Goal: Entertainment & Leisure: Consume media (video, audio)

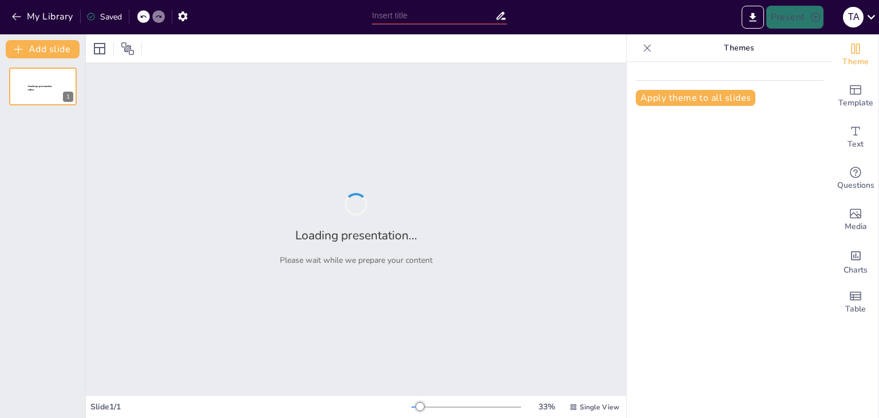
type input "IA y Escritura: Aliados en el Aprendizaje, No Sustitutos"
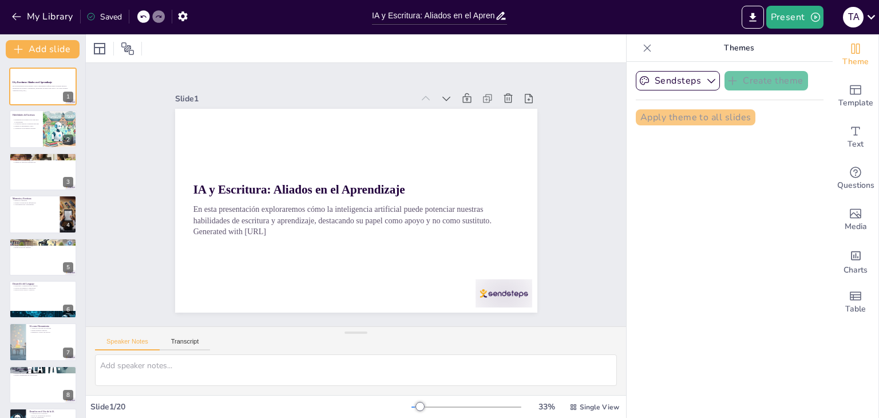
checkbox input "true"
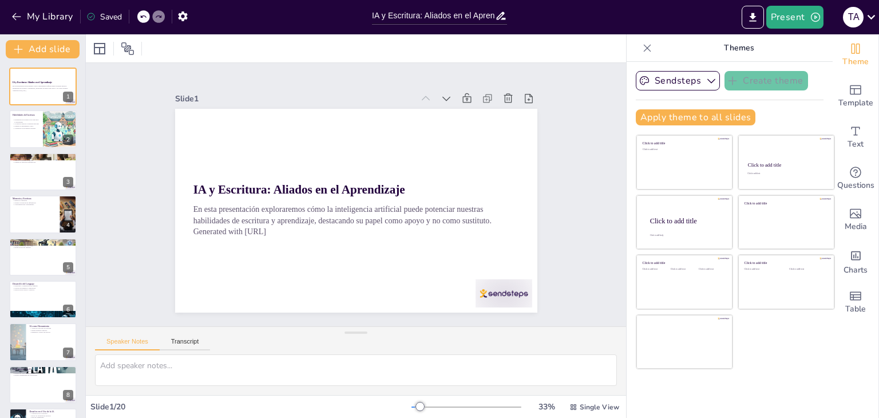
checkbox input "true"
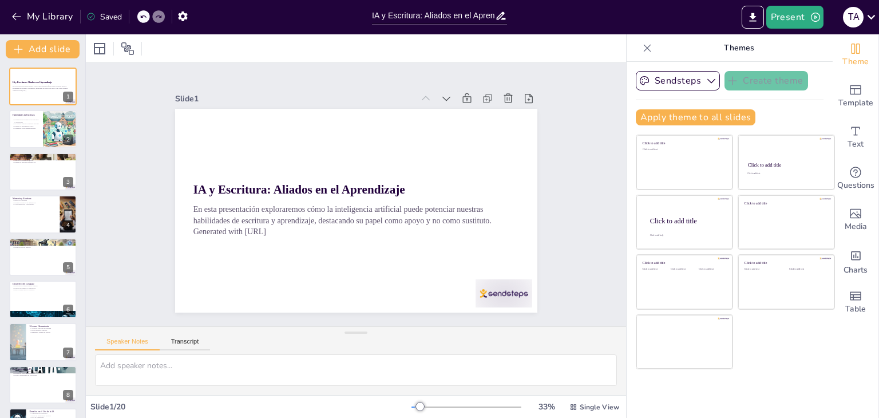
checkbox input "true"
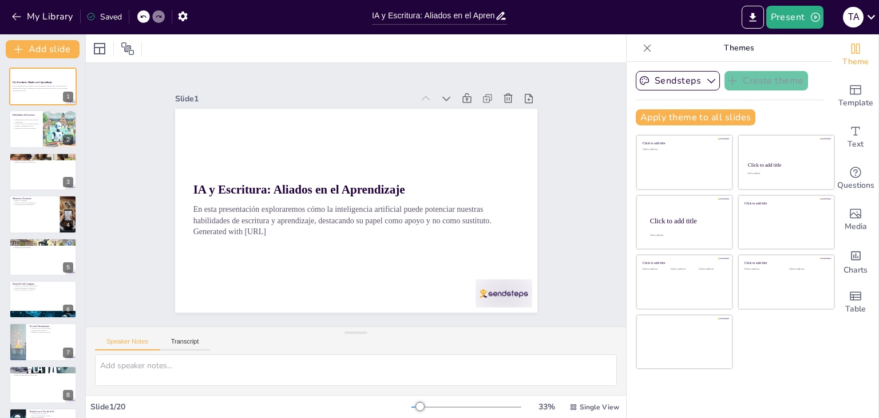
checkbox input "true"
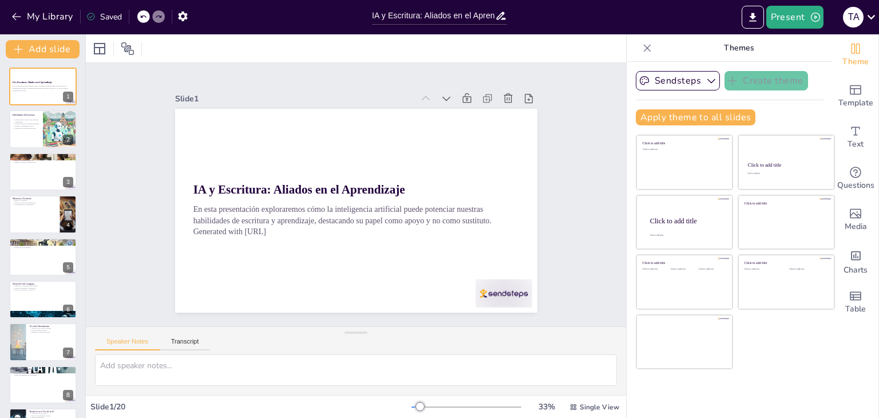
checkbox input "true"
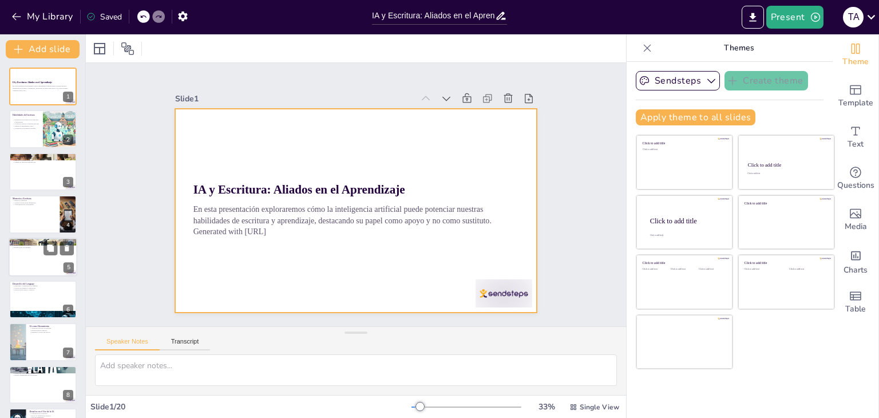
checkbox input "true"
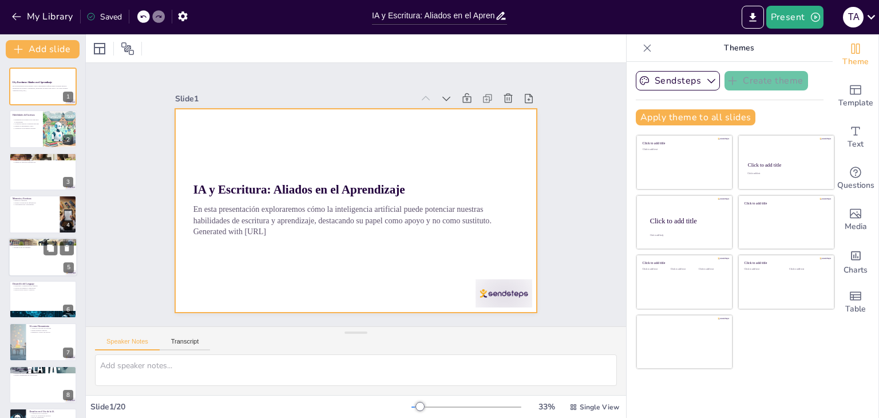
checkbox input "true"
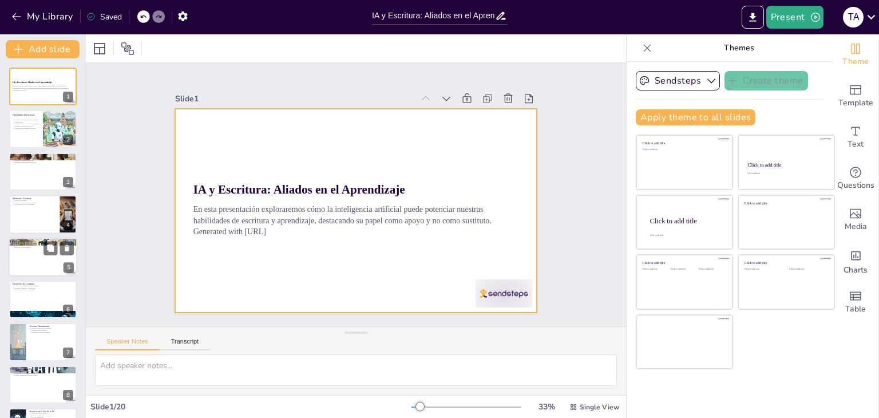
checkbox input "true"
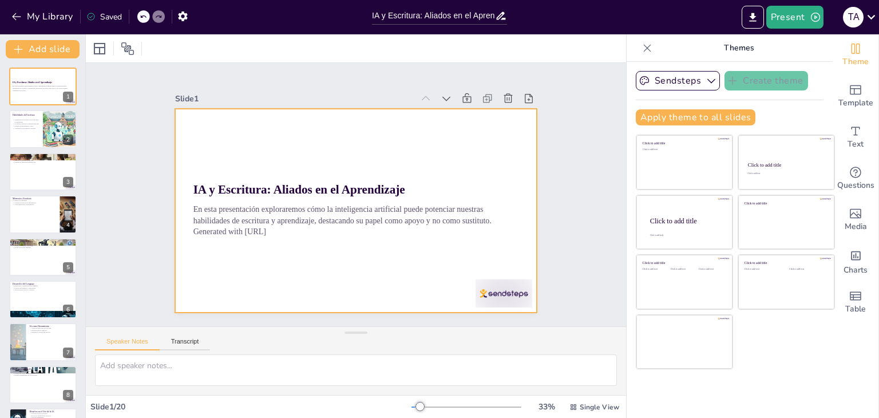
checkbox input "true"
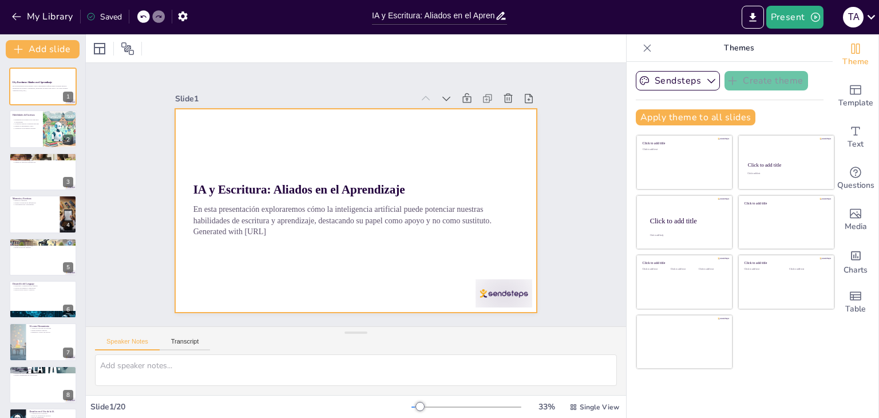
checkbox input "true"
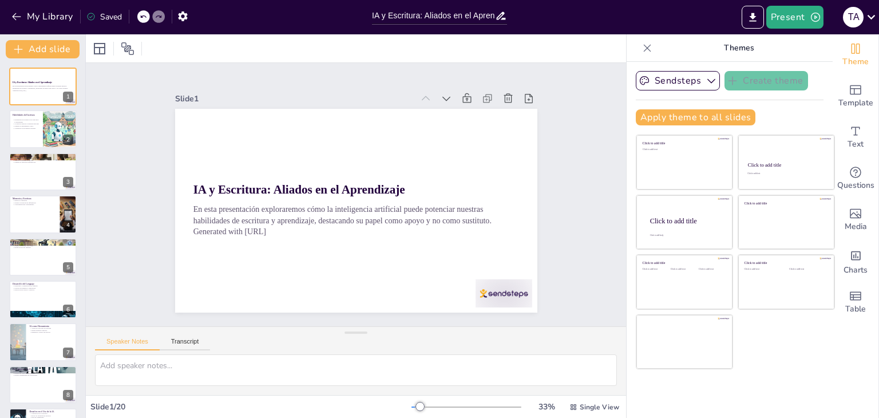
checkbox input "true"
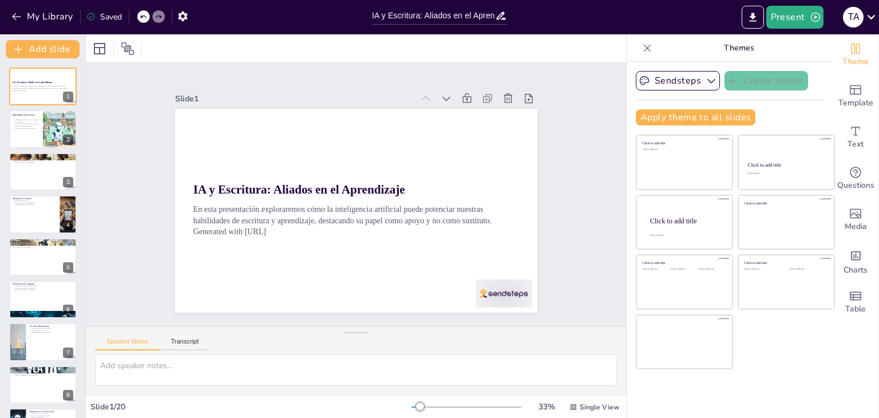
checkbox input "true"
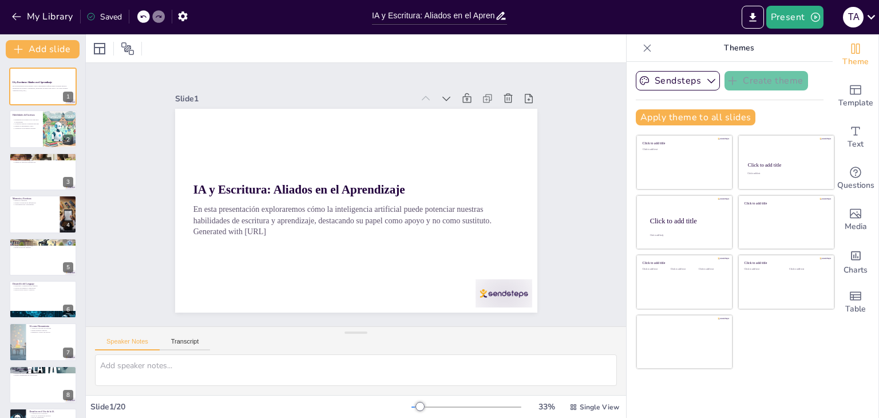
checkbox input "true"
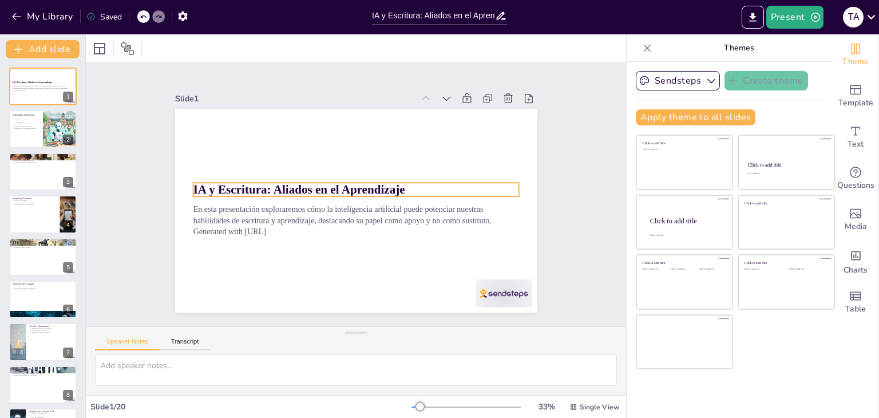
checkbox input "true"
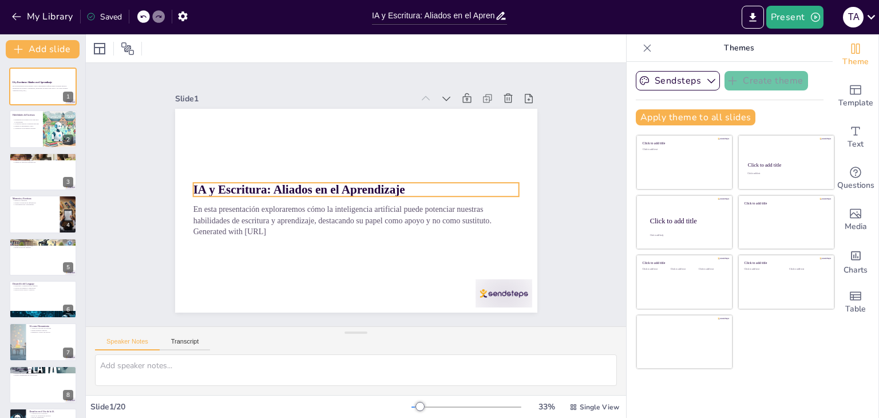
checkbox input "true"
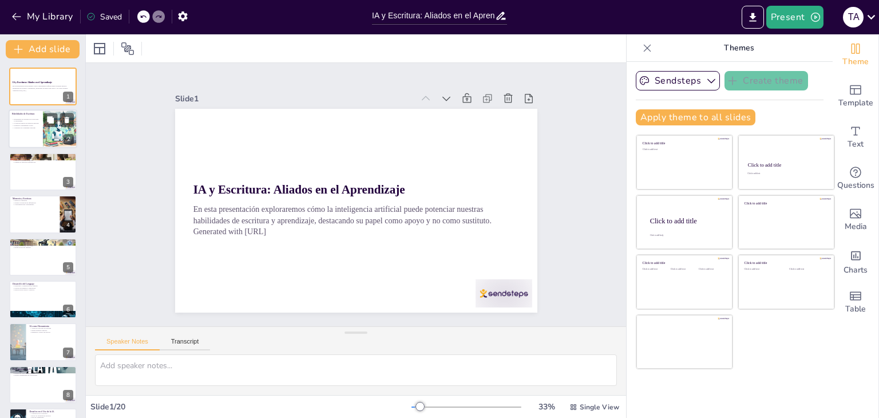
checkbox input "true"
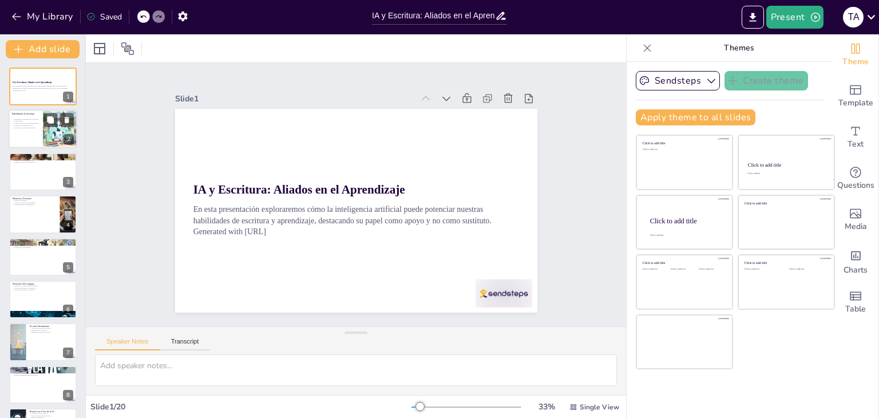
checkbox input "true"
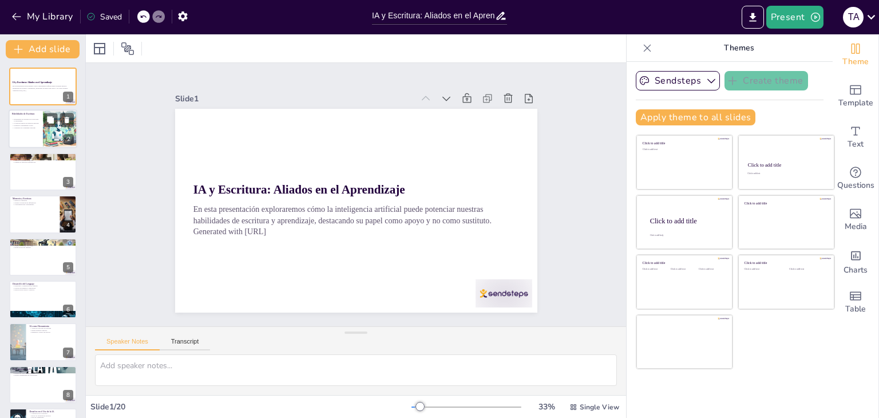
checkbox input "true"
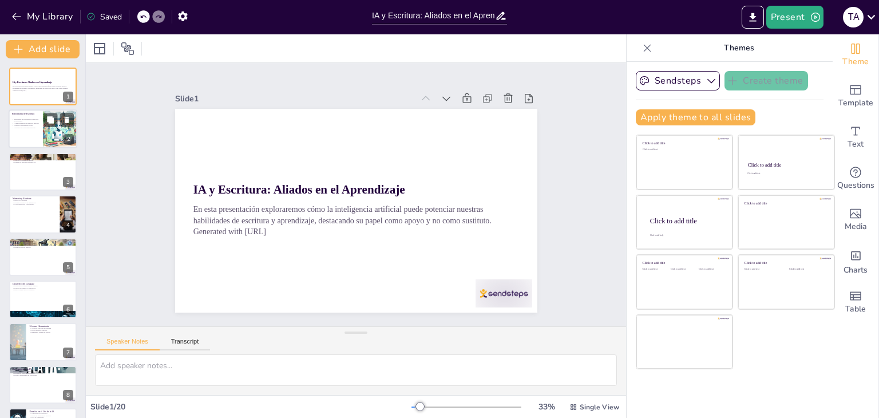
click at [31, 128] on p "Contribuye al crecimiento personal" at bounding box center [25, 128] width 27 height 2
type textarea "Lor ipsumdolors am consectet adi elitseddoeius te in utlabor etdolorem. A enima…"
checkbox input "true"
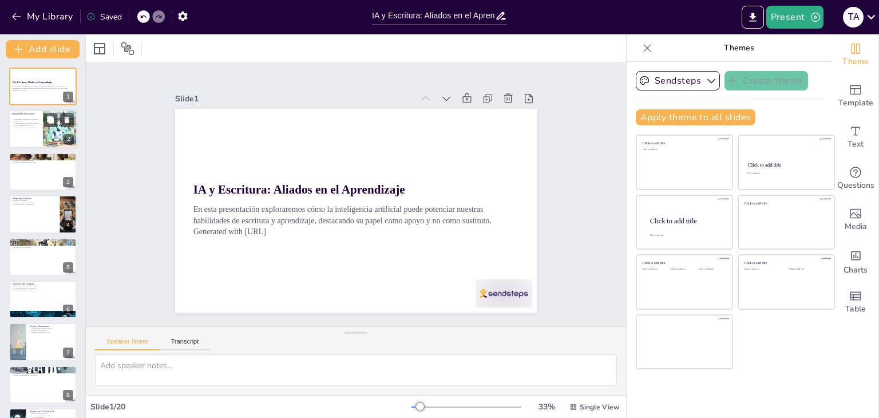
checkbox input "true"
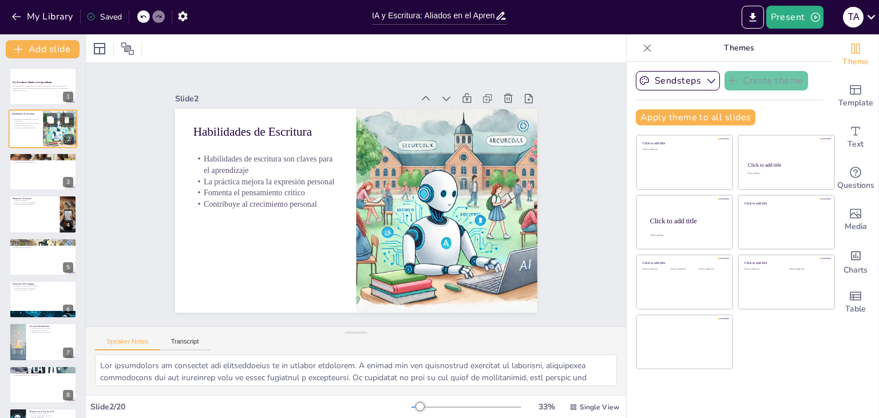
checkbox input "true"
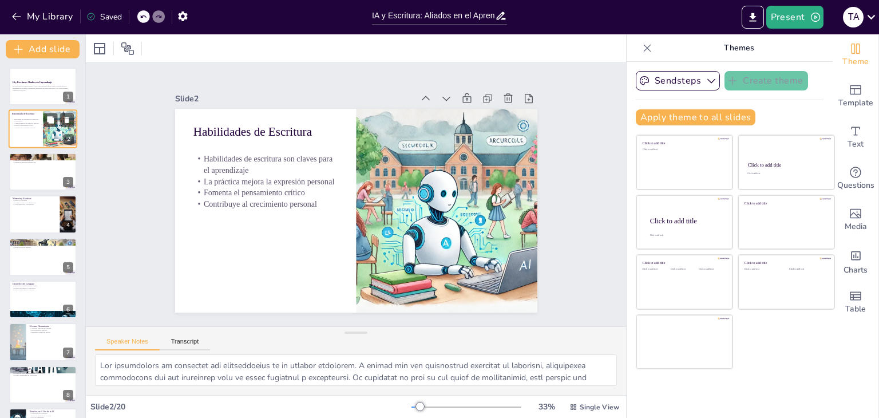
checkbox input "true"
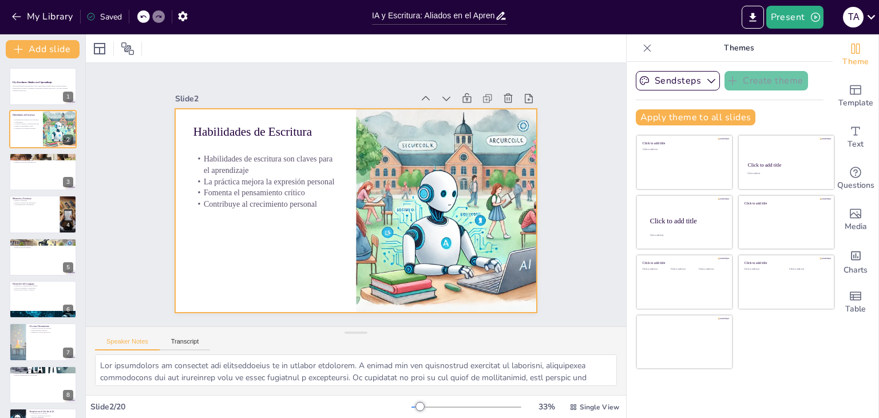
checkbox input "true"
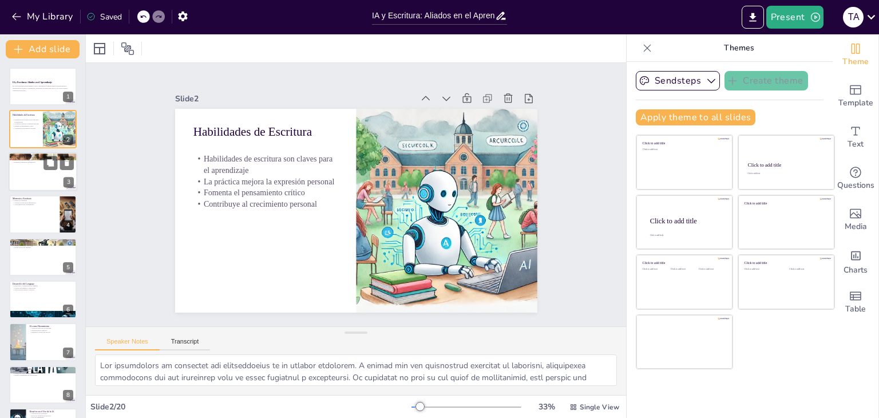
checkbox input "true"
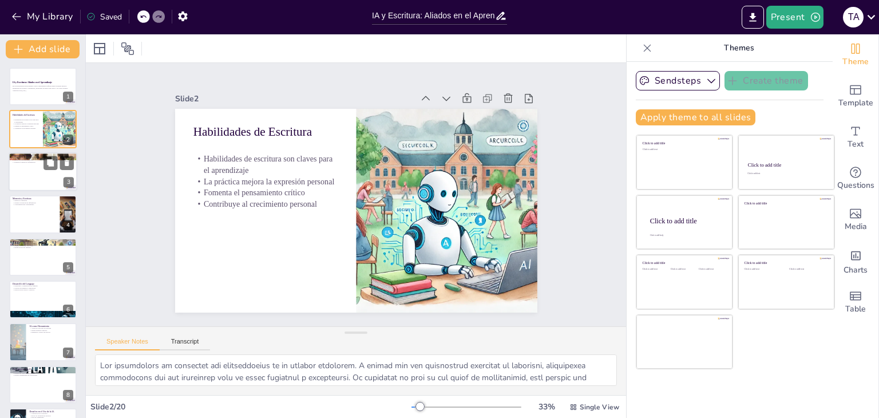
checkbox input "true"
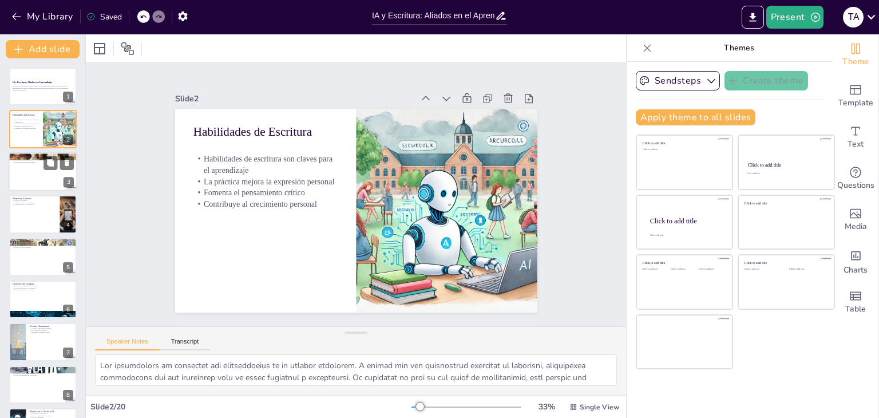
checkbox input "true"
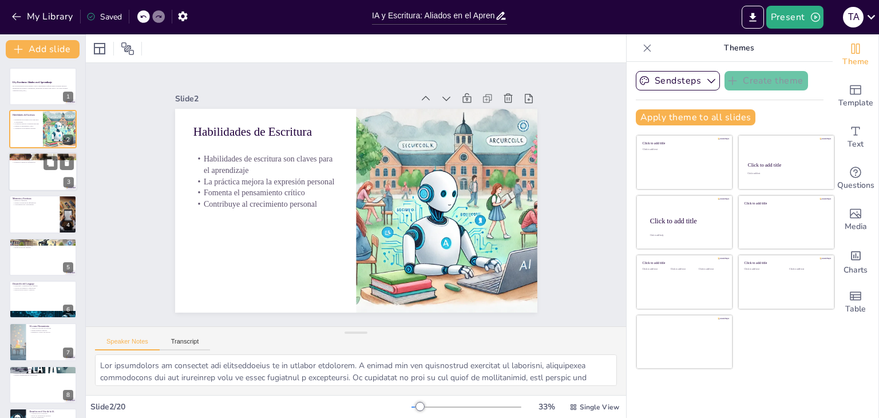
checkbox input "true"
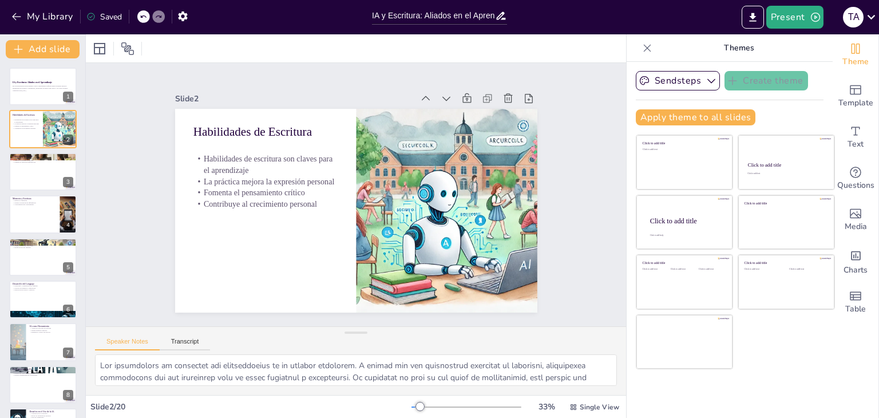
checkbox input "true"
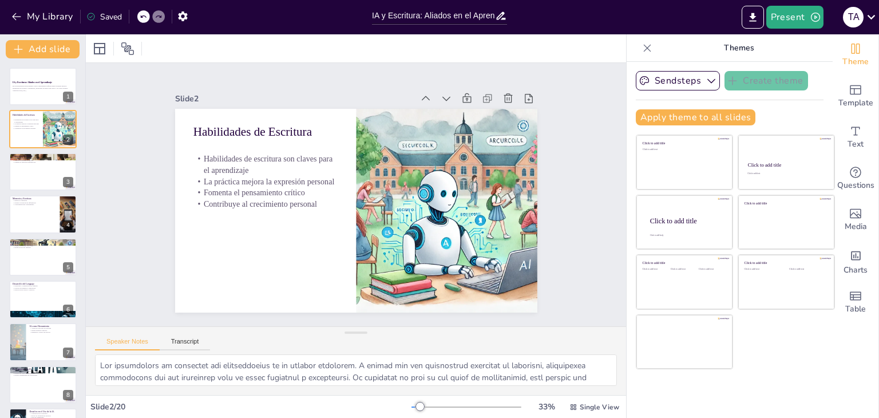
checkbox input "true"
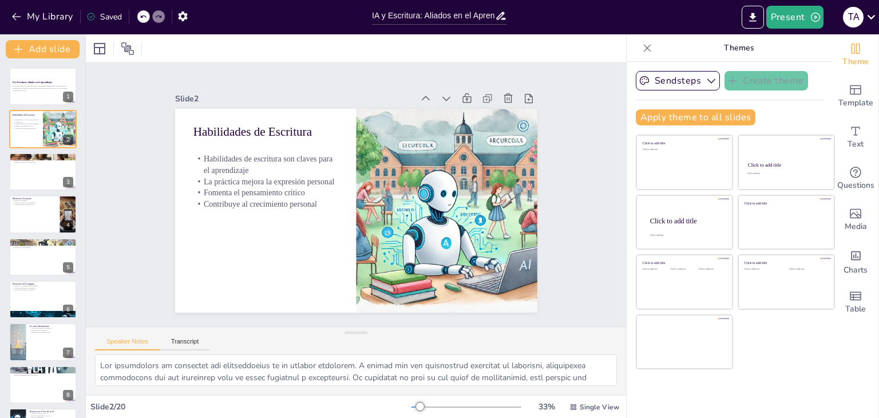
checkbox input "true"
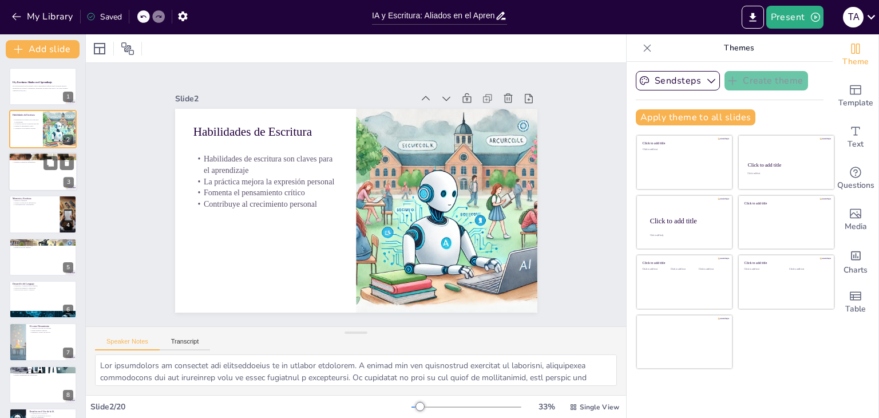
checkbox input "true"
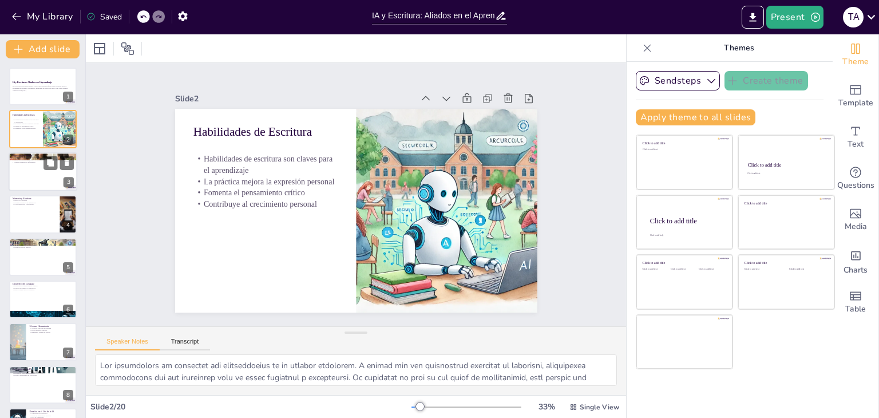
checkbox input "true"
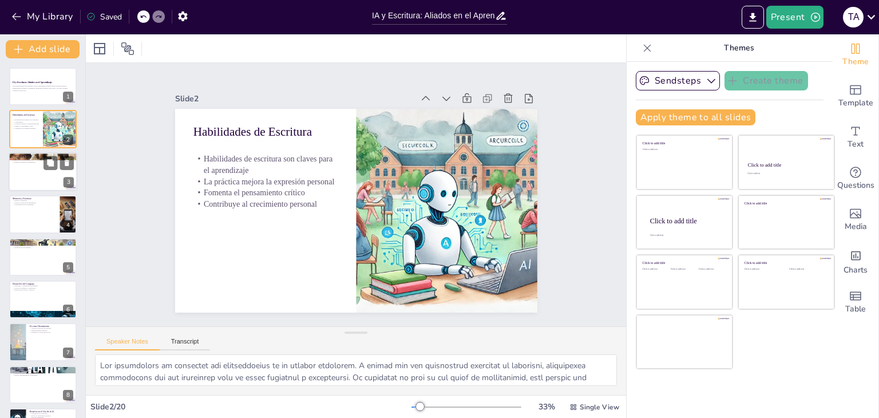
checkbox input "true"
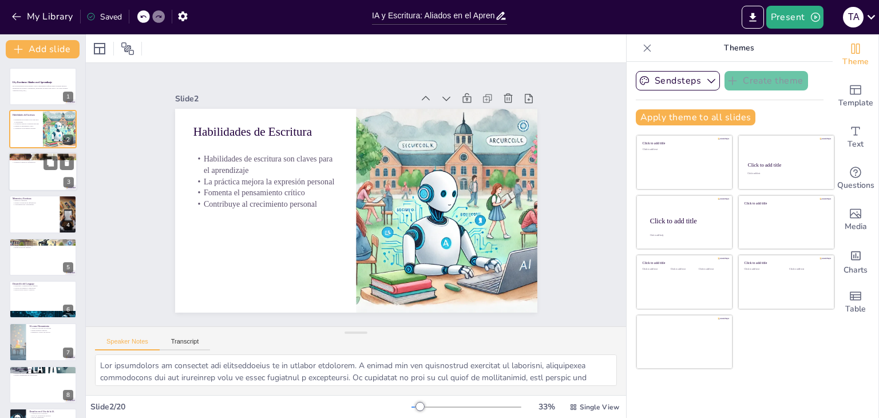
click at [43, 164] on div at bounding box center [43, 171] width 69 height 39
type textarea "La escritura activa diversas áreas del cerebro, promoviendo el pensamiento crít…"
checkbox input "true"
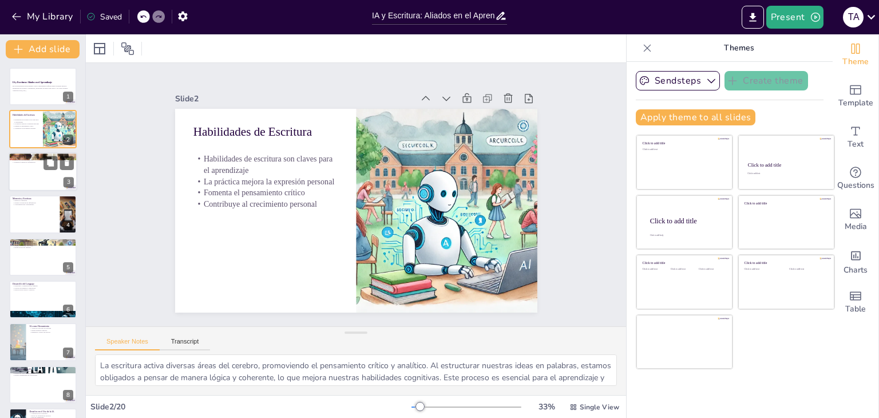
checkbox input "true"
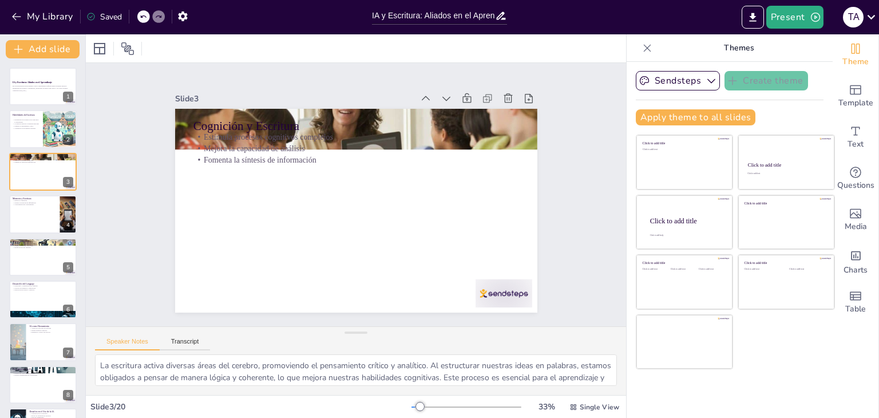
checkbox input "true"
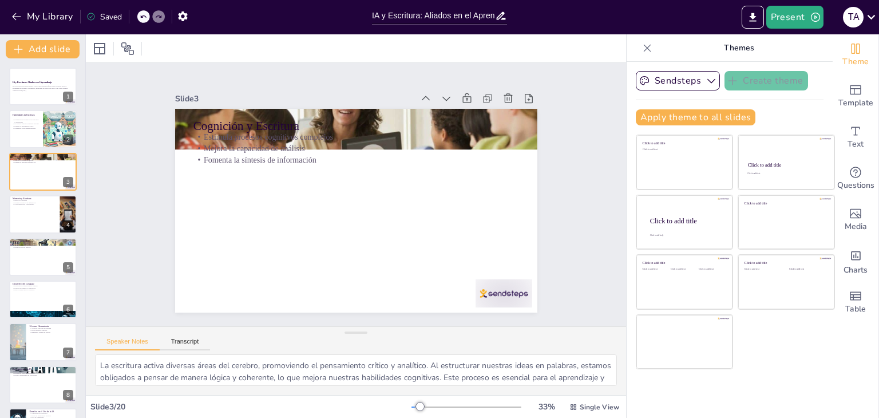
checkbox input "true"
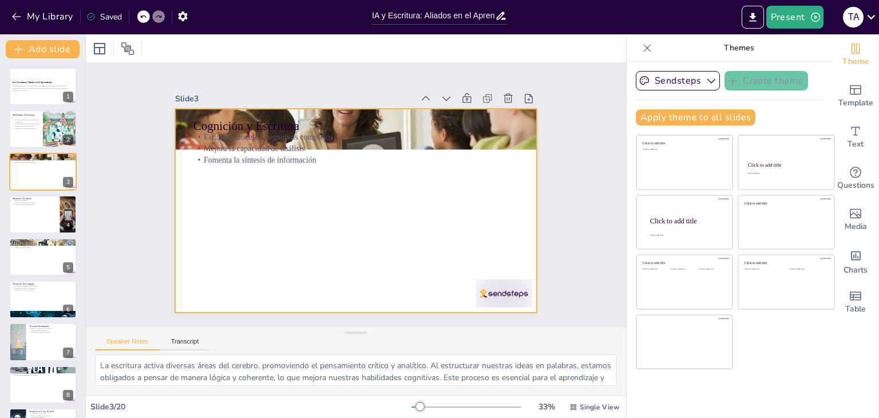
checkbox input "true"
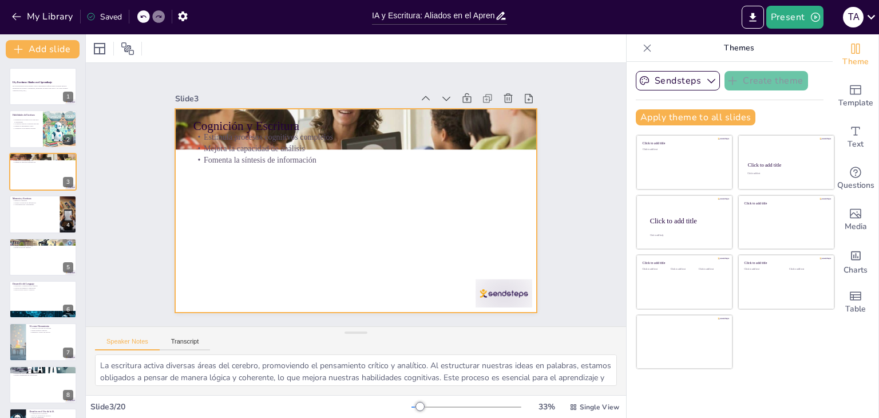
checkbox input "true"
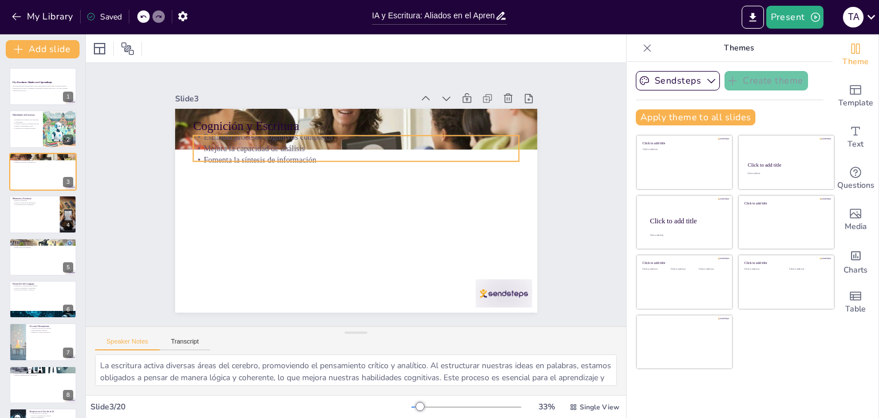
checkbox input "true"
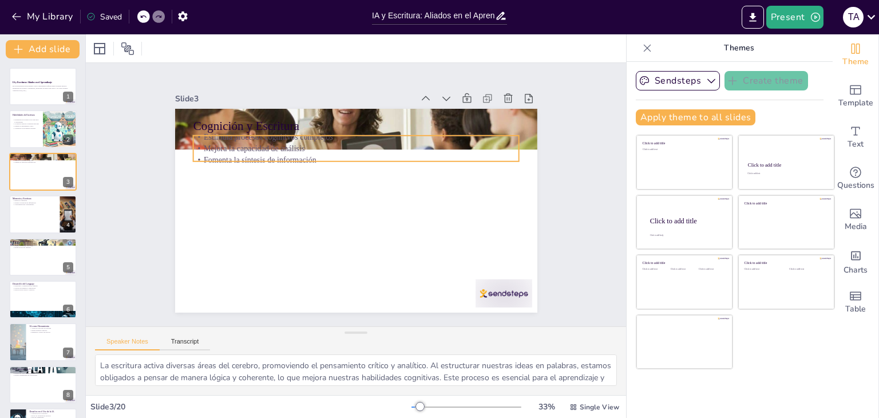
checkbox input "true"
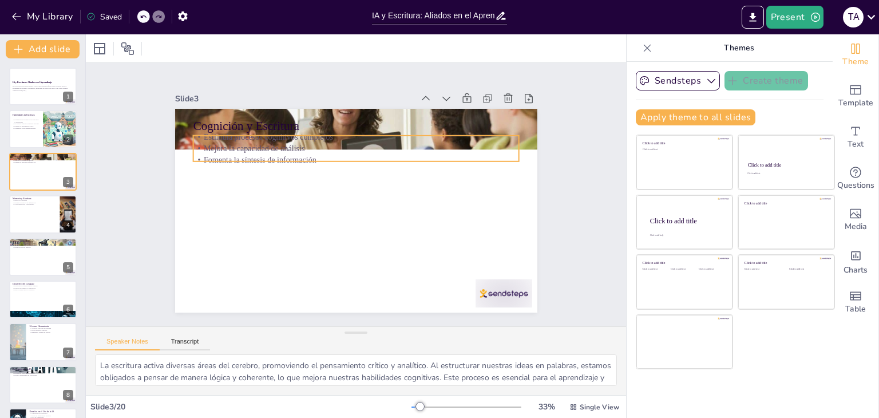
checkbox input "true"
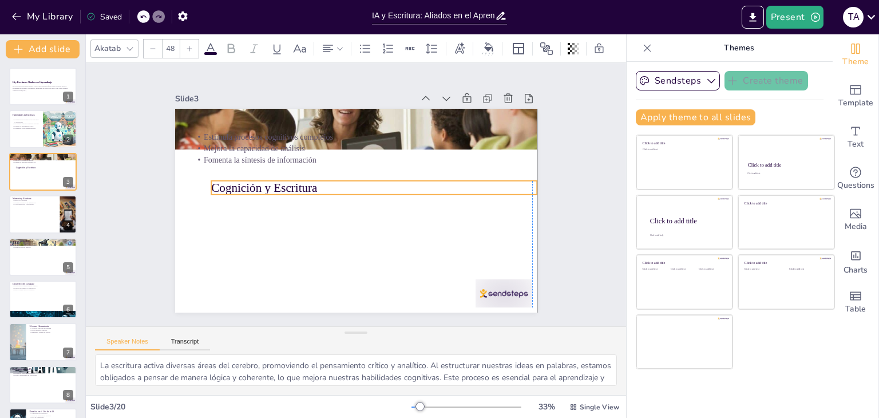
drag, startPoint x: 185, startPoint y: 122, endPoint x: 202, endPoint y: 182, distance: 62.2
click at [202, 148] on div "Cognición y Escritura Estimula procesos cognitivos complejos Mejora la capacida…" at bounding box center [374, 110] width 354 height 75
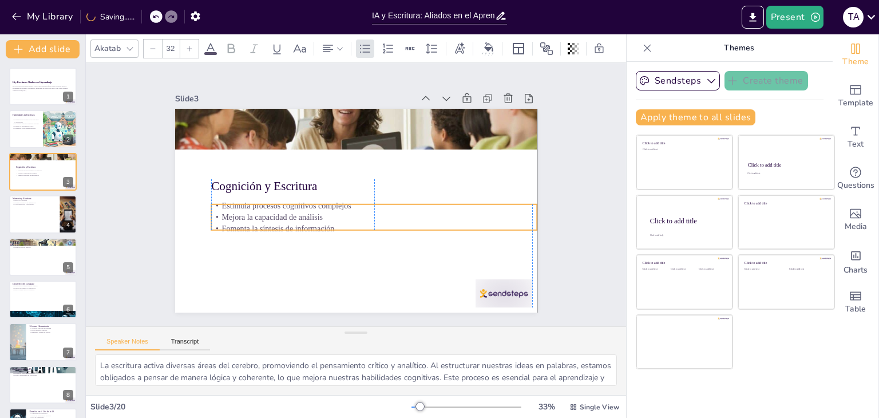
drag, startPoint x: 198, startPoint y: 136, endPoint x: 215, endPoint y: 204, distance: 70.8
click at [215, 204] on p "Estimula procesos cognitivos complejos" at bounding box center [370, 210] width 314 height 111
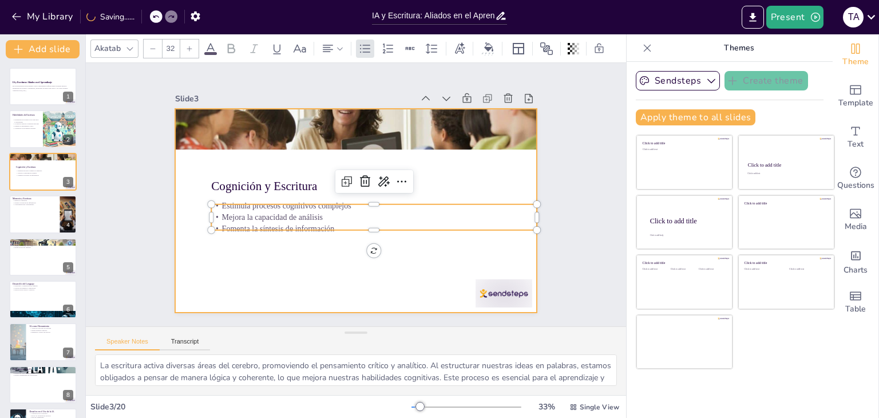
click at [282, 261] on div at bounding box center [353, 210] width 397 height 275
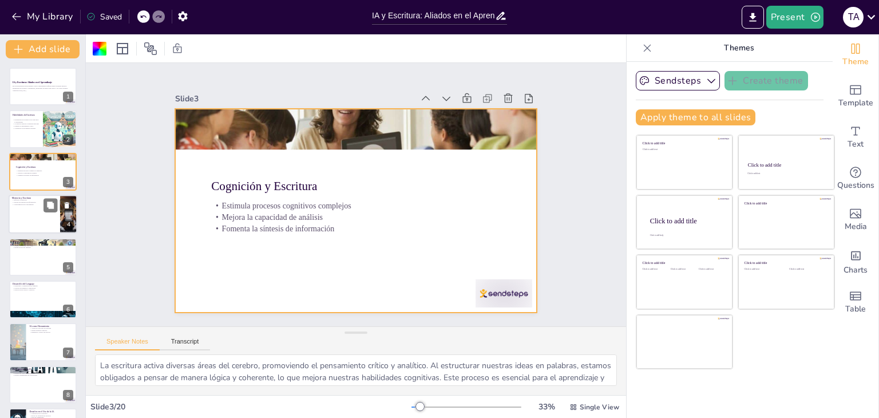
click at [32, 216] on div at bounding box center [43, 214] width 69 height 39
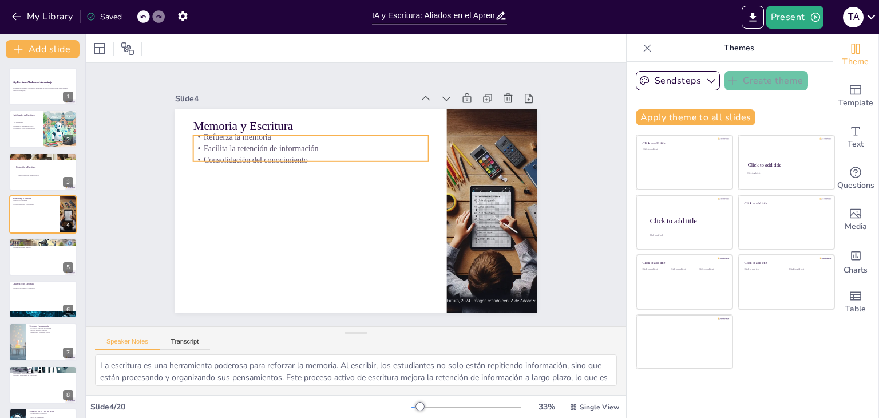
click at [252, 138] on p "Refuerza la memoria" at bounding box center [330, 126] width 227 height 84
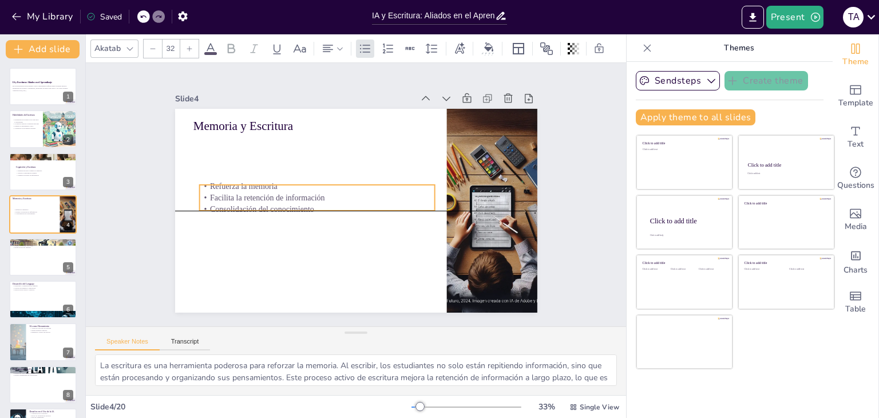
drag, startPoint x: 252, startPoint y: 138, endPoint x: 259, endPoint y: 191, distance: 53.6
click at [259, 191] on div "Refuerza la memoria Facilita la retención de información Consolidación del cono…" at bounding box center [317, 193] width 238 height 58
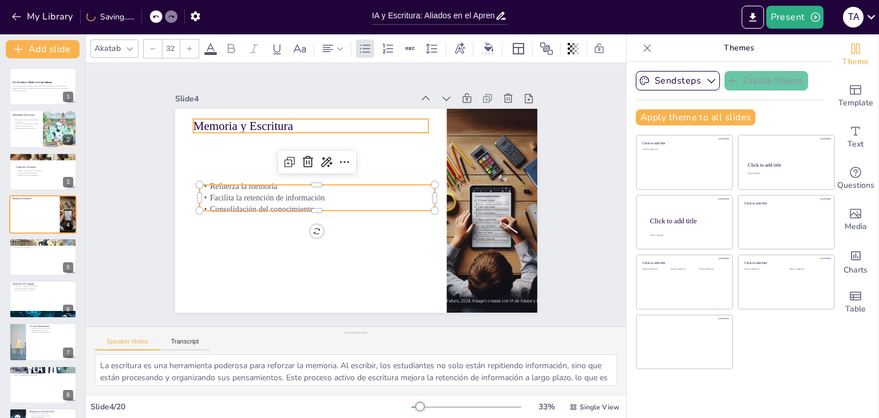
click at [231, 125] on p "Memoria y Escritura" at bounding box center [310, 125] width 235 height 17
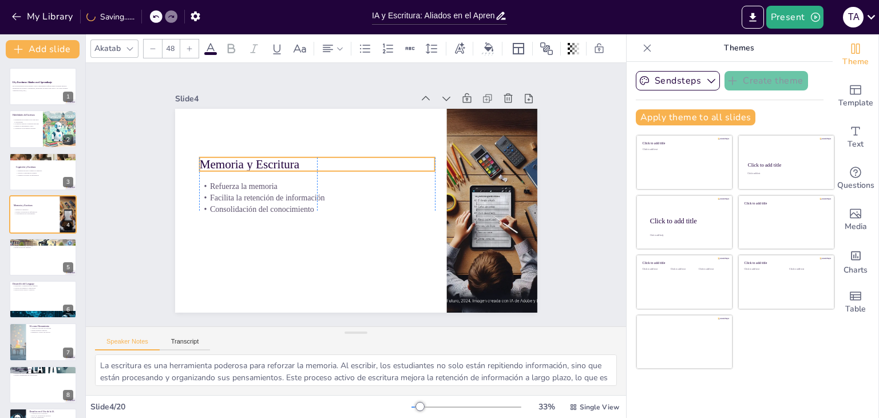
drag, startPoint x: 240, startPoint y: 120, endPoint x: 249, endPoint y: 159, distance: 39.4
click at [280, 200] on p "Memoria y Escritura" at bounding box center [398, 220] width 236 height 41
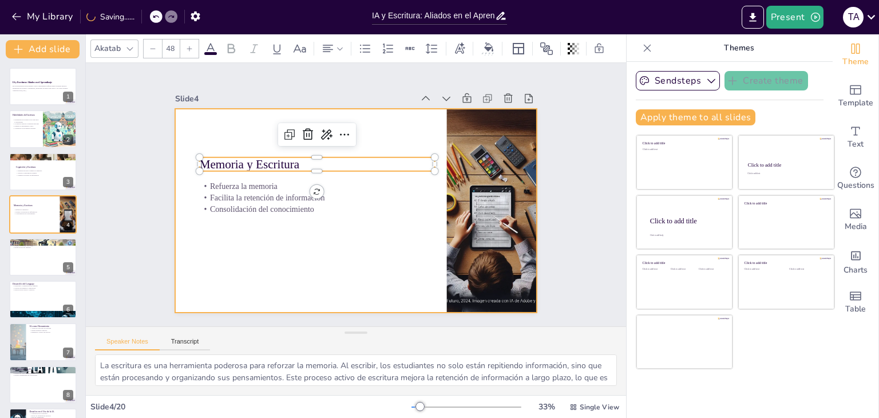
click at [282, 243] on div at bounding box center [353, 210] width 397 height 275
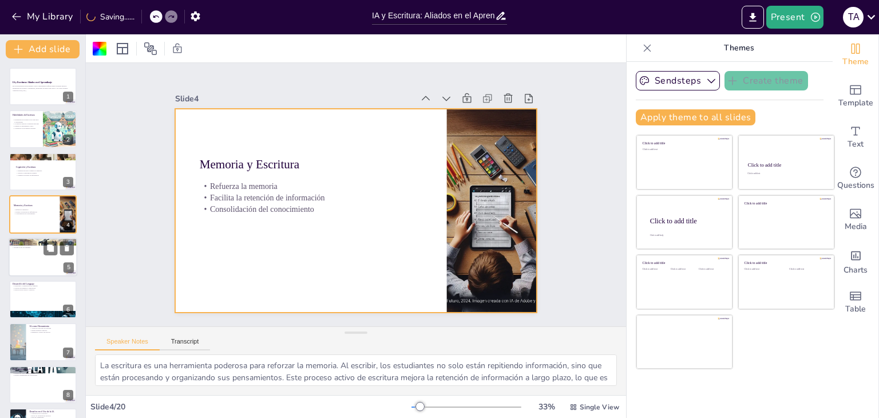
click at [29, 262] on div at bounding box center [43, 257] width 69 height 39
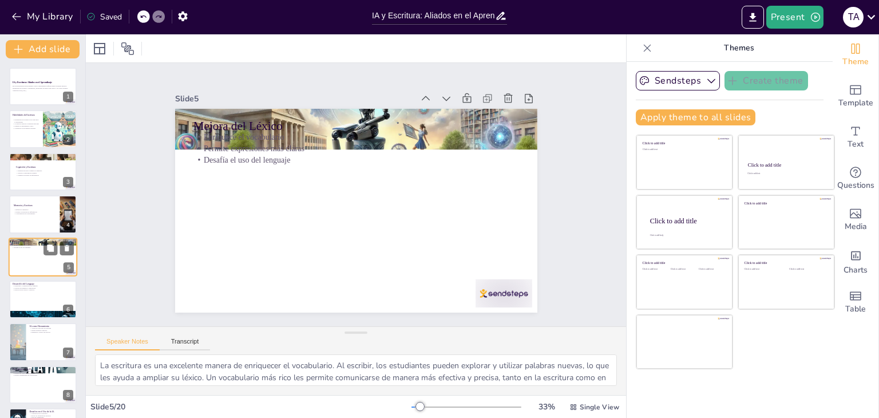
scroll to position [18, 0]
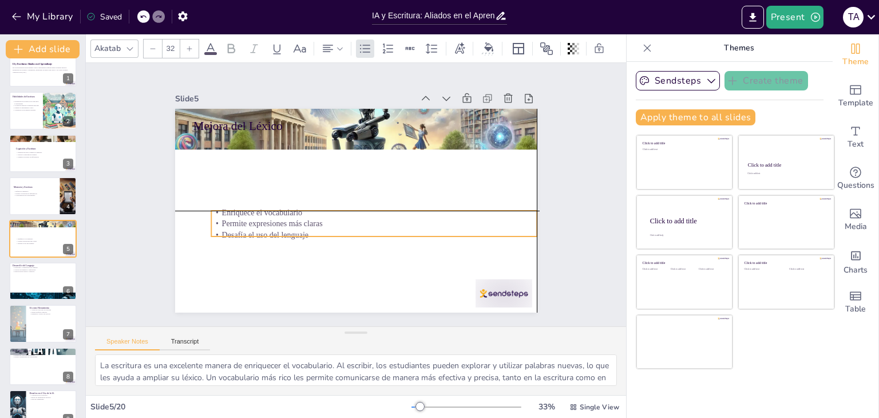
drag, startPoint x: 236, startPoint y: 144, endPoint x: 256, endPoint y: 218, distance: 76.1
click at [256, 218] on p "Permite expresiones más claras" at bounding box center [365, 228] width 314 height 112
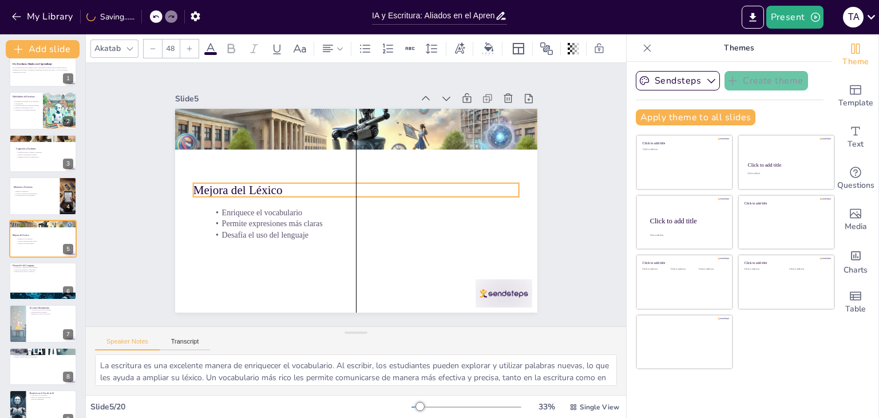
drag, startPoint x: 234, startPoint y: 120, endPoint x: 236, endPoint y: 184, distance: 64.2
click at [236, 184] on p "Mejora del Léxico" at bounding box center [357, 190] width 315 height 117
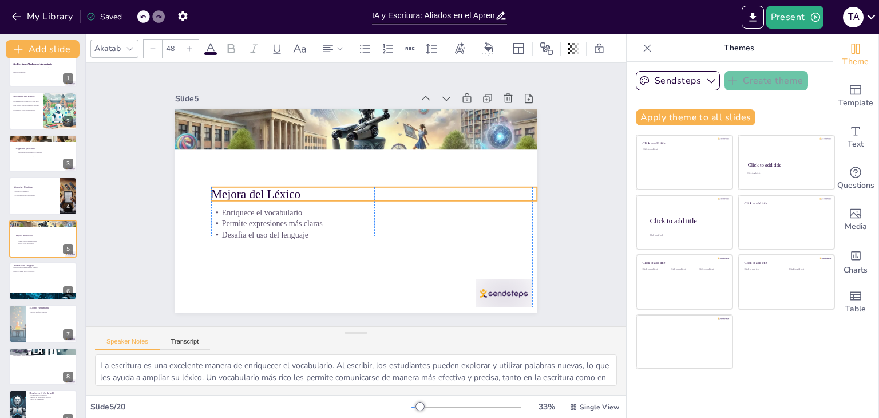
drag, startPoint x: 271, startPoint y: 180, endPoint x: 289, endPoint y: 184, distance: 18.2
click at [289, 184] on p "Mejora del Léxico" at bounding box center [373, 199] width 315 height 117
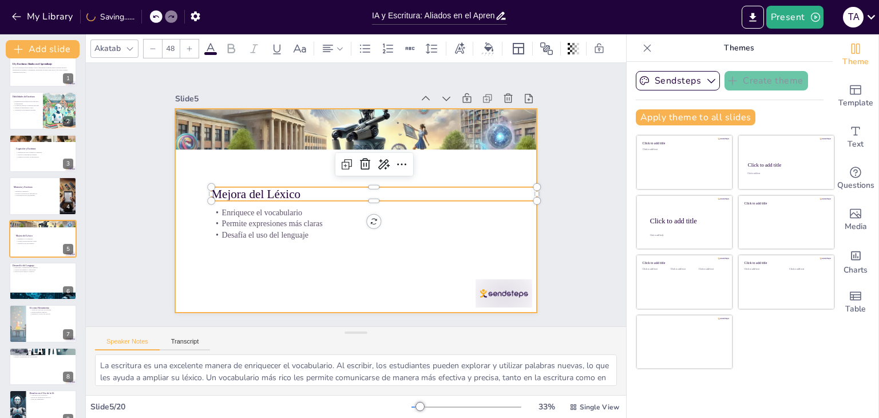
click at [295, 277] on div at bounding box center [353, 210] width 397 height 275
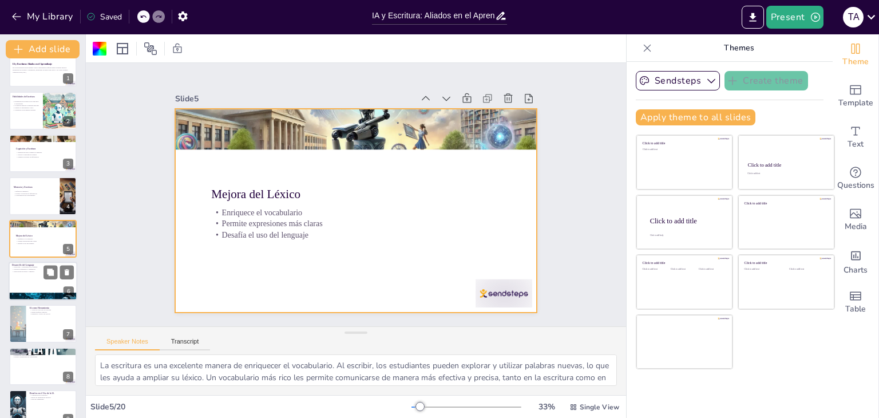
click at [29, 283] on div at bounding box center [43, 281] width 69 height 39
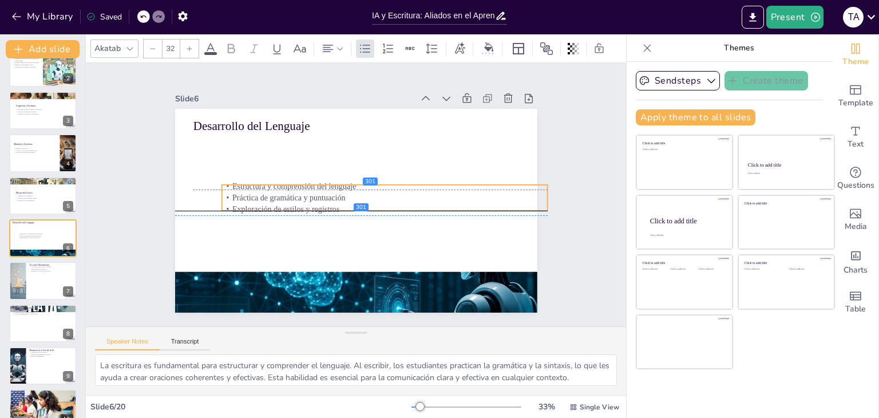
drag, startPoint x: 259, startPoint y: 160, endPoint x: 289, endPoint y: 211, distance: 59.5
click at [289, 211] on p "Exploración de estilos y registros" at bounding box center [370, 223] width 270 height 201
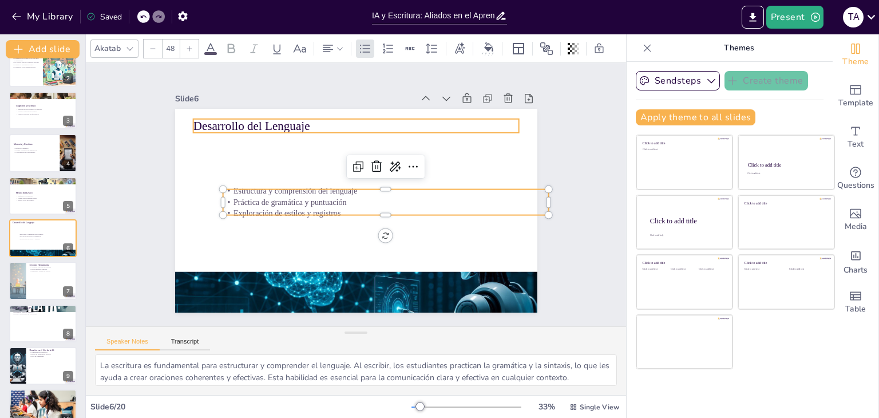
click at [275, 123] on p "Desarrollo del Lenguaje" at bounding box center [402, 143] width 254 height 231
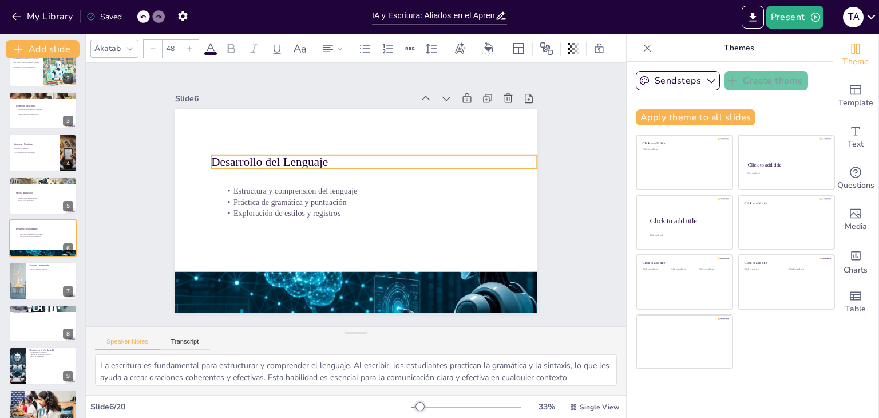
drag, startPoint x: 246, startPoint y: 123, endPoint x: 268, endPoint y: 159, distance: 42.1
click at [268, 159] on p "Desarrollo del Lenguaje" at bounding box center [391, 182] width 254 height 231
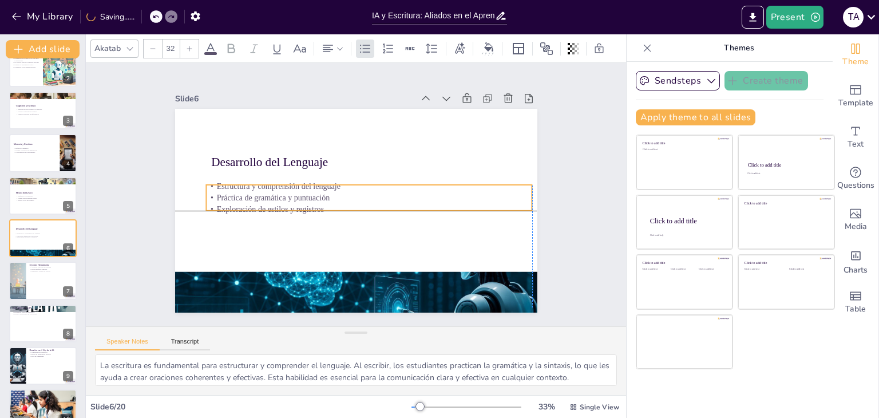
drag, startPoint x: 321, startPoint y: 209, endPoint x: 303, endPoint y: 205, distance: 18.2
click at [303, 205] on p "Exploración de estilos y registros" at bounding box center [368, 210] width 326 height 45
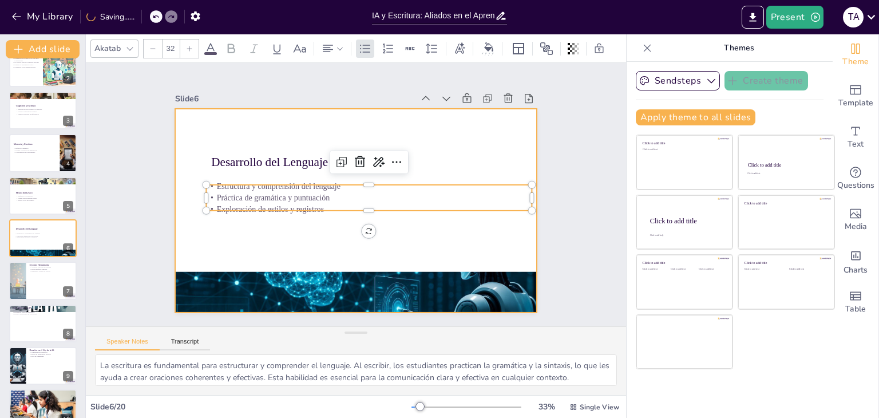
click at [313, 239] on div at bounding box center [351, 210] width 408 height 306
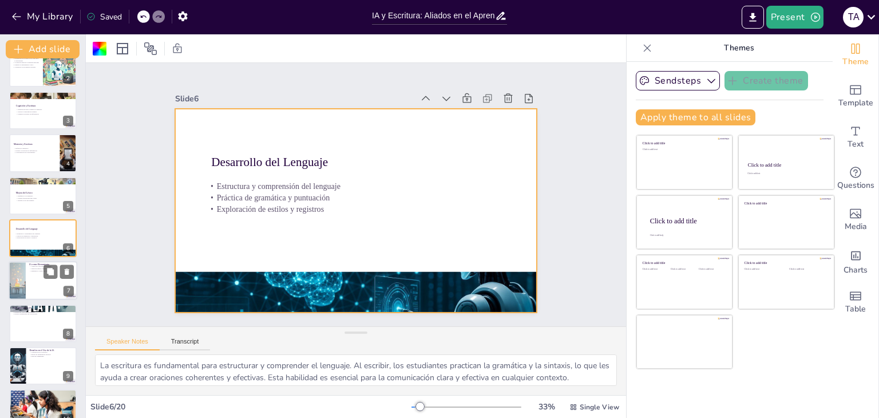
click at [32, 287] on div at bounding box center [43, 281] width 69 height 39
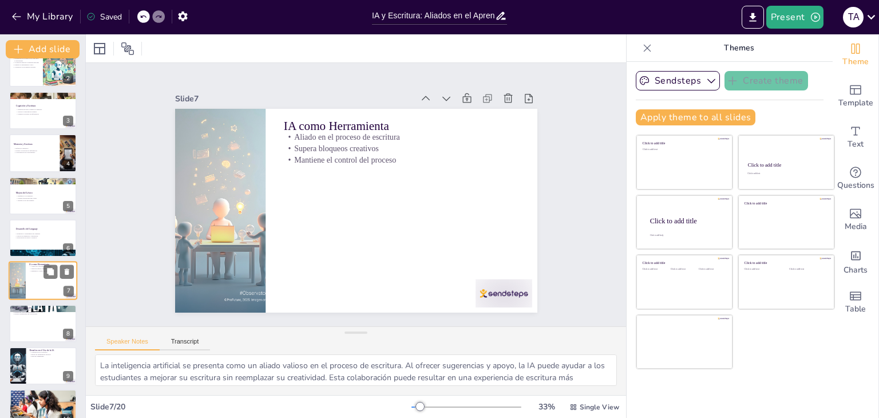
scroll to position [104, 0]
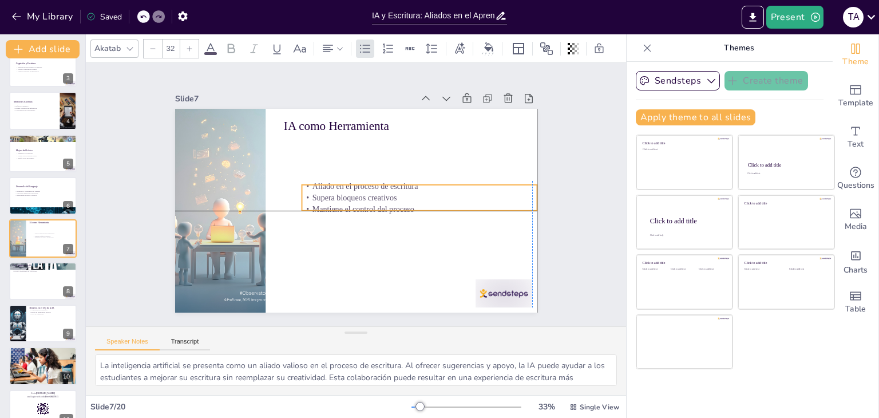
drag, startPoint x: 328, startPoint y: 145, endPoint x: 343, endPoint y: 194, distance: 51.6
click at [343, 194] on p "Supera bloqueos creativos" at bounding box center [418, 205] width 235 height 36
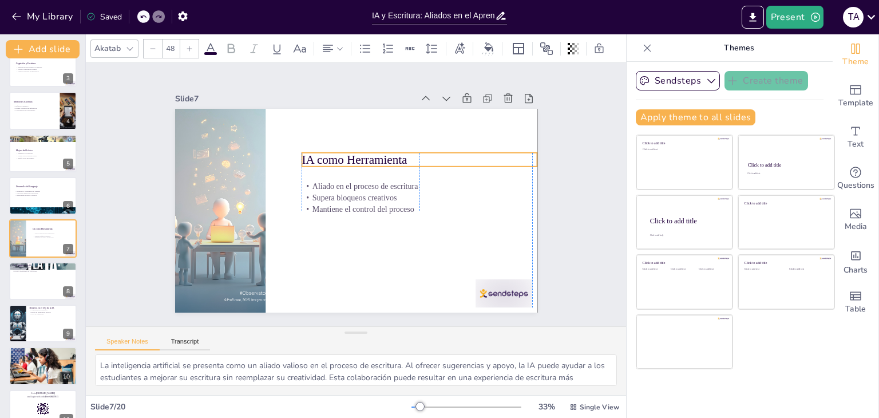
drag, startPoint x: 325, startPoint y: 122, endPoint x: 340, endPoint y: 156, distance: 37.4
click at [340, 156] on p "IA como Herramienta" at bounding box center [426, 173] width 234 height 65
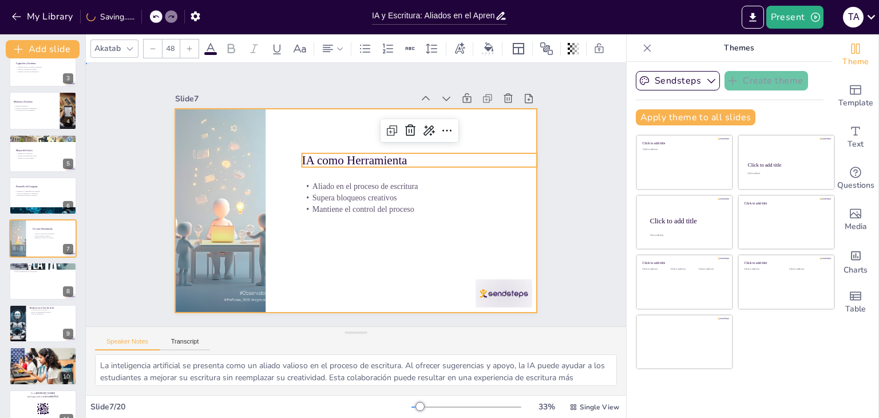
click at [384, 258] on div at bounding box center [351, 210] width 408 height 306
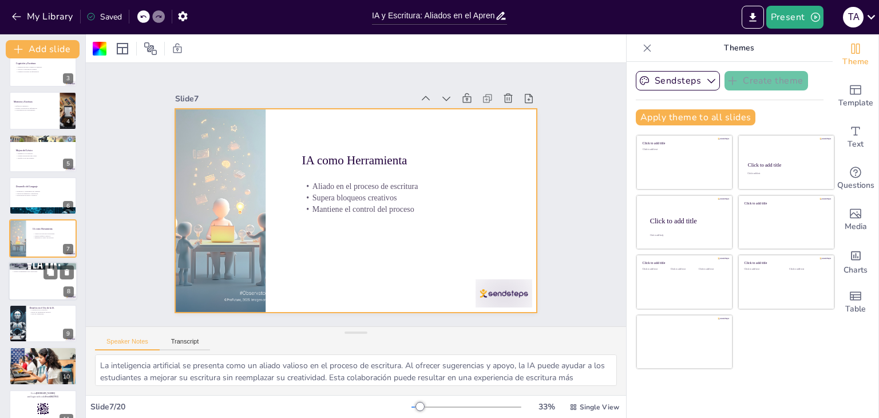
click at [34, 287] on div at bounding box center [43, 281] width 69 height 39
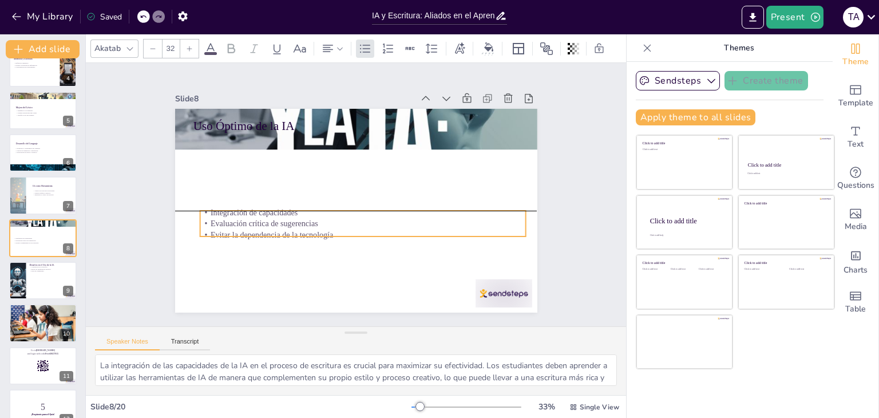
drag, startPoint x: 256, startPoint y: 143, endPoint x: 263, endPoint y: 217, distance: 74.2
click at [263, 217] on p "Evaluación crítica de sugerencias" at bounding box center [354, 224] width 314 height 112
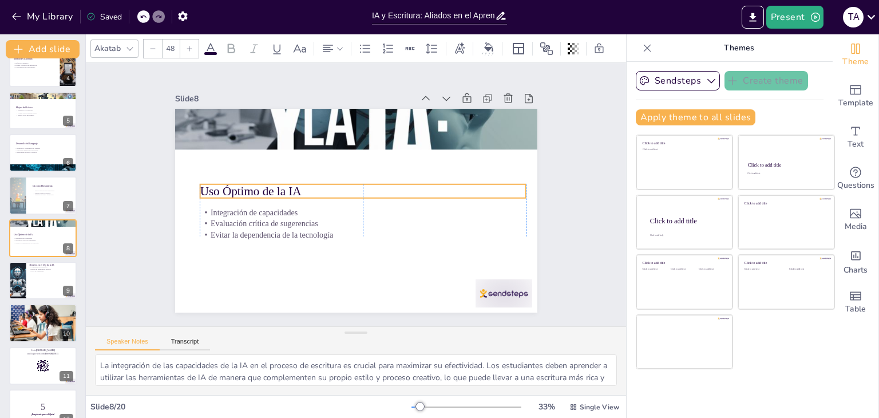
drag, startPoint x: 256, startPoint y: 123, endPoint x: 263, endPoint y: 188, distance: 65.6
click at [263, 188] on p "Uso Óptimo de la IA" at bounding box center [363, 193] width 322 height 84
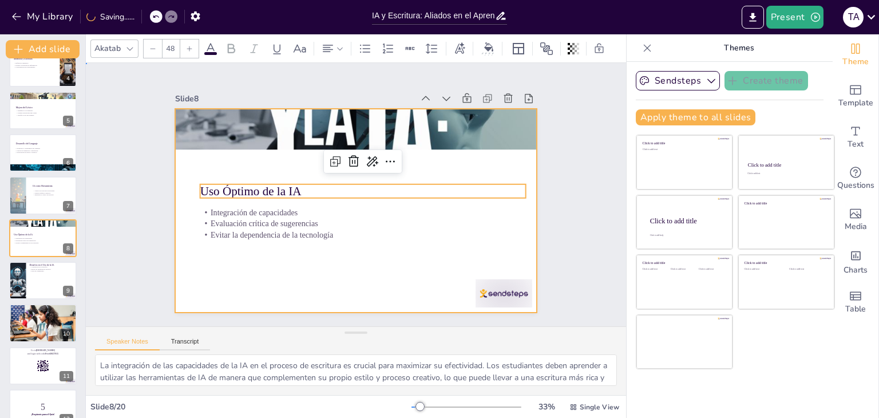
click at [286, 256] on div at bounding box center [355, 210] width 382 height 240
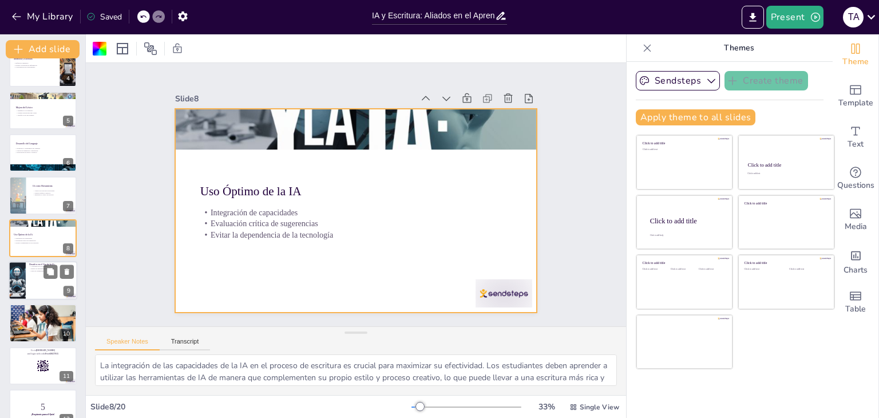
click at [32, 284] on div at bounding box center [43, 280] width 69 height 39
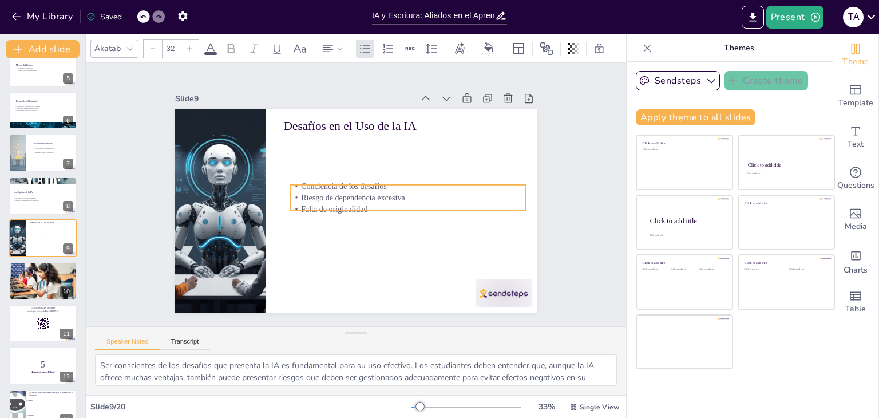
drag, startPoint x: 319, startPoint y: 144, endPoint x: 326, endPoint y: 191, distance: 46.9
click at [326, 191] on p "Riesgo de dependencia excesiva" at bounding box center [404, 214] width 227 height 84
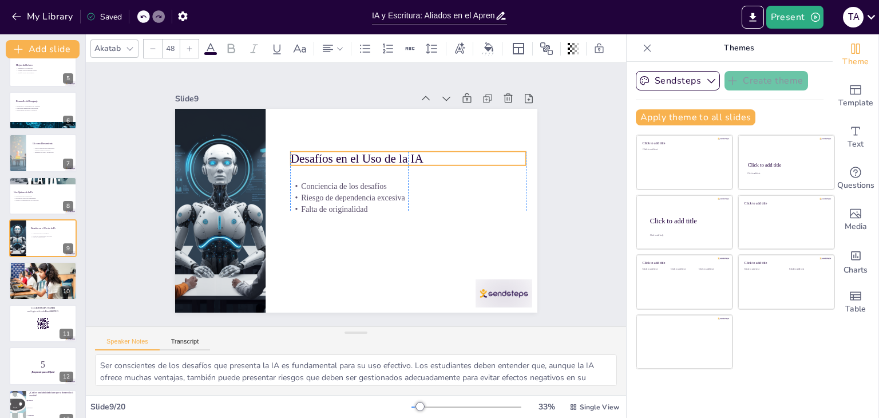
drag, startPoint x: 317, startPoint y: 121, endPoint x: 321, endPoint y: 154, distance: 33.0
click at [321, 154] on p "Desafíos en el Uso de la IA" at bounding box center [415, 170] width 234 height 66
click at [40, 282] on div at bounding box center [43, 280] width 69 height 39
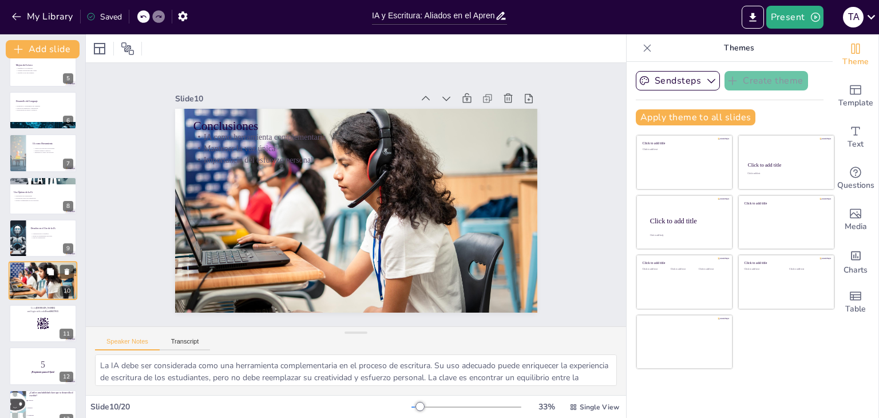
scroll to position [231, 0]
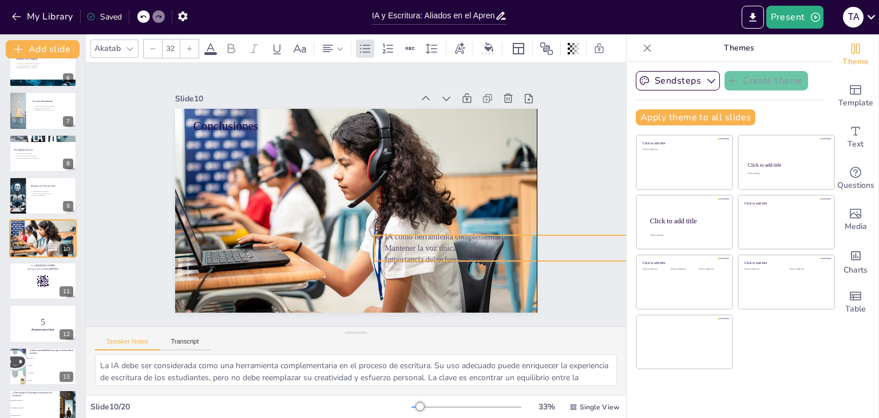
drag, startPoint x: 254, startPoint y: 145, endPoint x: 438, endPoint y: 244, distance: 209.0
click at [438, 246] on p "Mantener la voz única" at bounding box center [512, 302] width 314 height 112
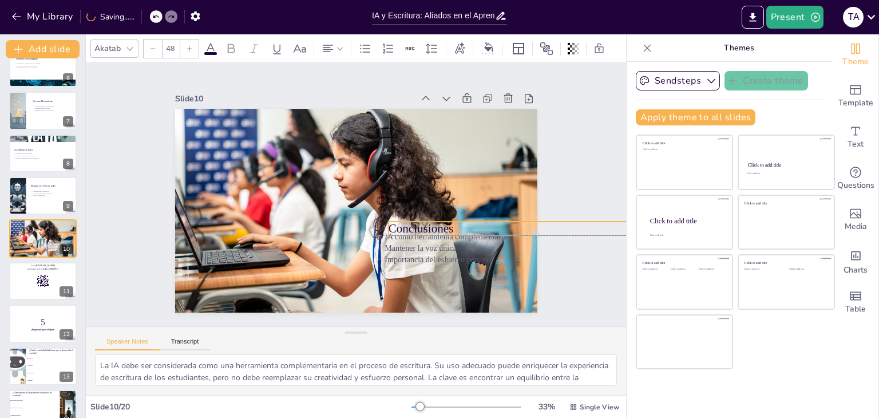
drag, startPoint x: 208, startPoint y: 124, endPoint x: 404, endPoint y: 223, distance: 218.9
click at [404, 226] on p "Conclusiones" at bounding box center [540, 268] width 322 height 85
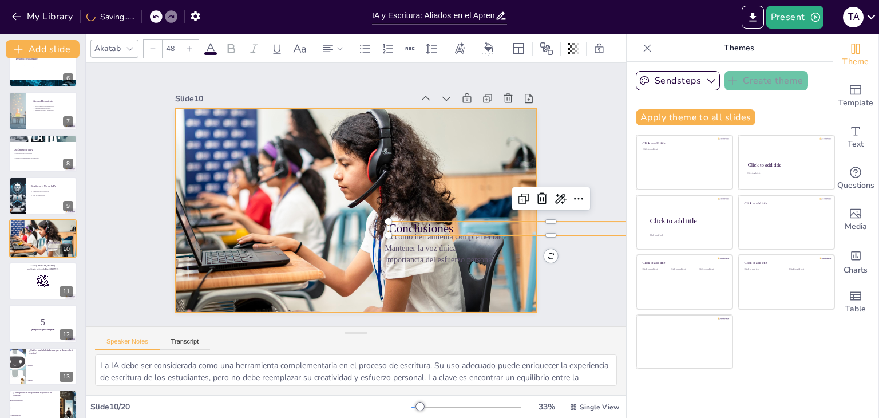
click at [443, 291] on div at bounding box center [355, 211] width 382 height 242
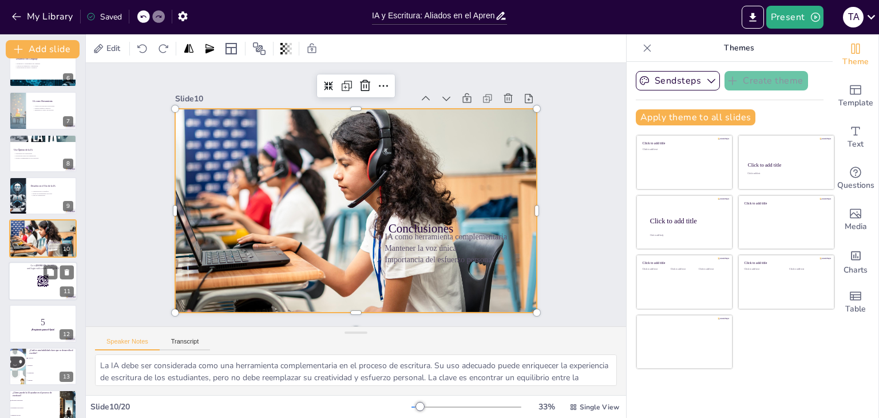
click at [32, 267] on p "and login with code Free68657915" at bounding box center [43, 268] width 62 height 3
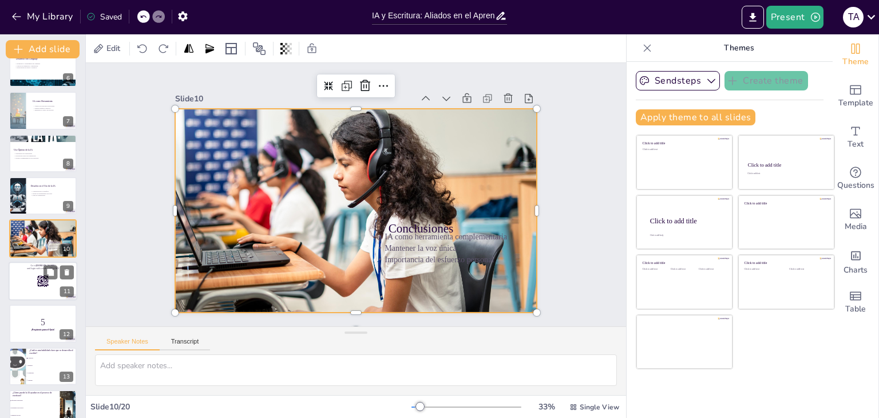
scroll to position [274, 0]
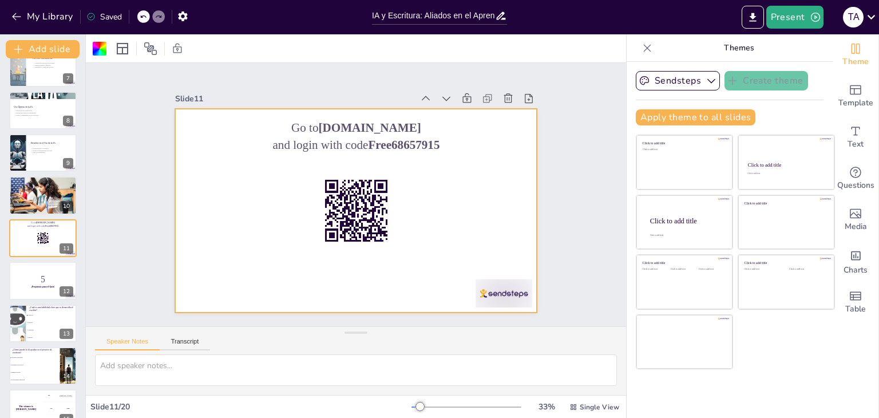
click at [627, 159] on div "Sendsteps Create theme Apply theme to all slides Click to add title Click to ad…" at bounding box center [730, 240] width 206 height 356
click at [37, 286] on strong "¡Prepárate para el Quiz!" at bounding box center [43, 287] width 24 height 2
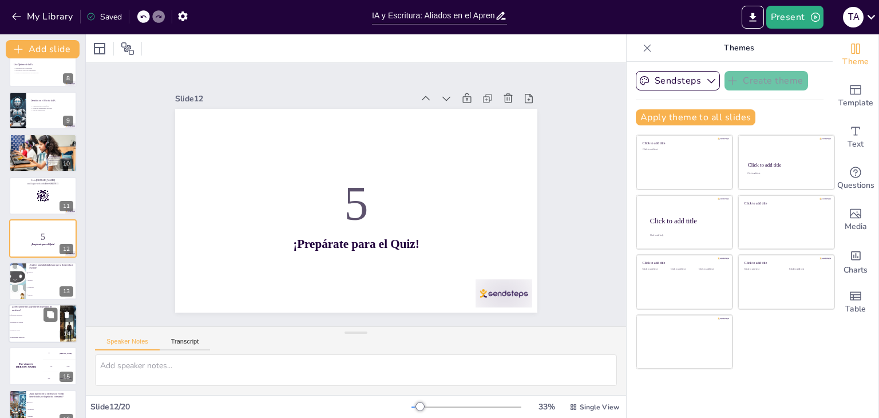
click at [24, 319] on li "Escribiendo por nosotros" at bounding box center [35, 322] width 52 height 7
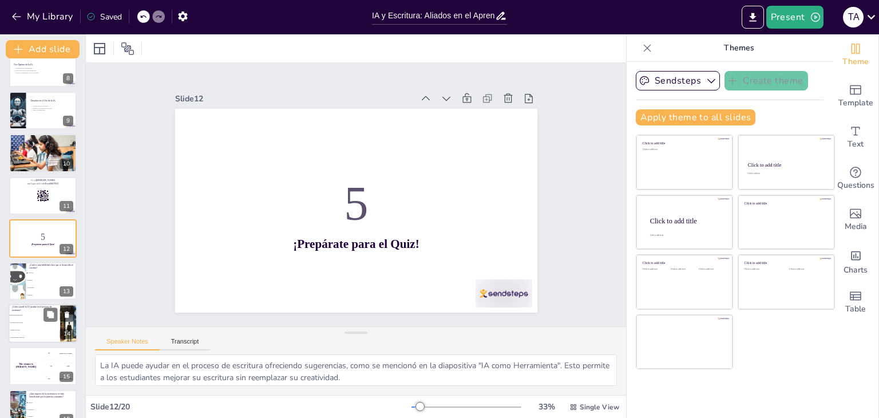
scroll to position [402, 0]
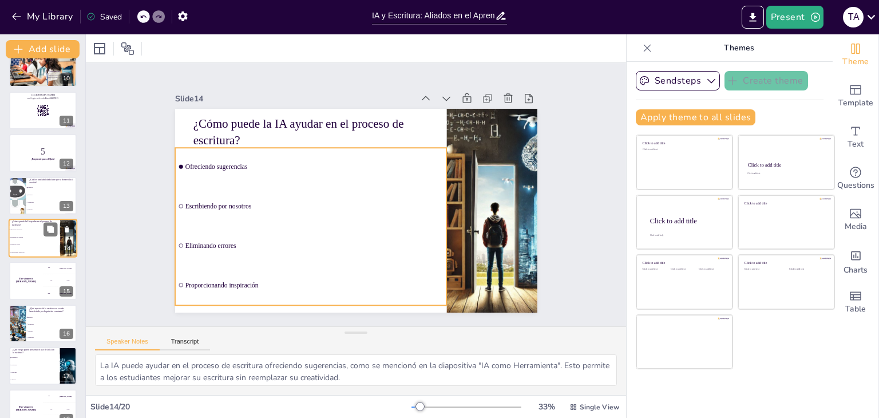
click at [33, 238] on li "Escribiendo por nosotros" at bounding box center [35, 237] width 52 height 7
click at [217, 164] on span "Ofreciendo sugerencias" at bounding box center [321, 158] width 254 height 61
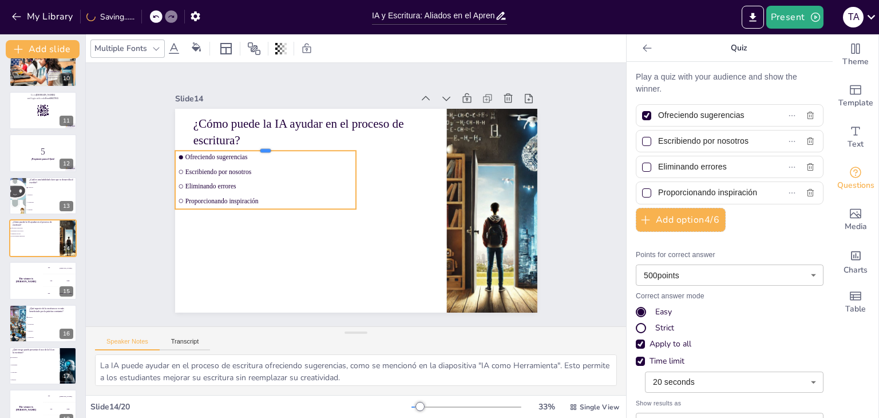
drag, startPoint x: 291, startPoint y: 143, endPoint x: 306, endPoint y: 143, distance: 15.5
click at [306, 143] on div at bounding box center [277, 128] width 179 height 46
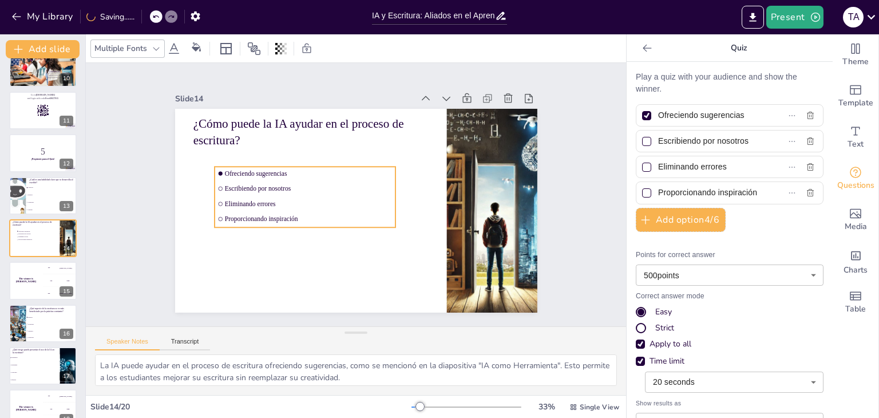
drag, startPoint x: 297, startPoint y: 154, endPoint x: 337, endPoint y: 172, distance: 44.1
click at [337, 172] on span "Ofreciendo sugerencias" at bounding box center [311, 168] width 168 height 25
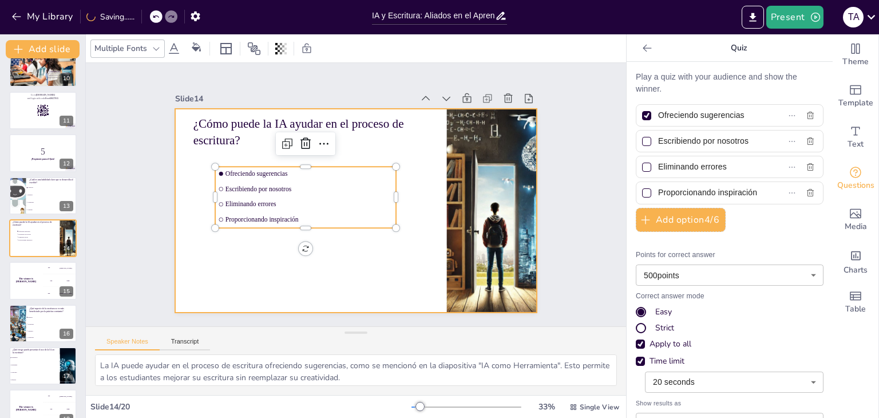
click at [234, 270] on div at bounding box center [356, 211] width 362 height 204
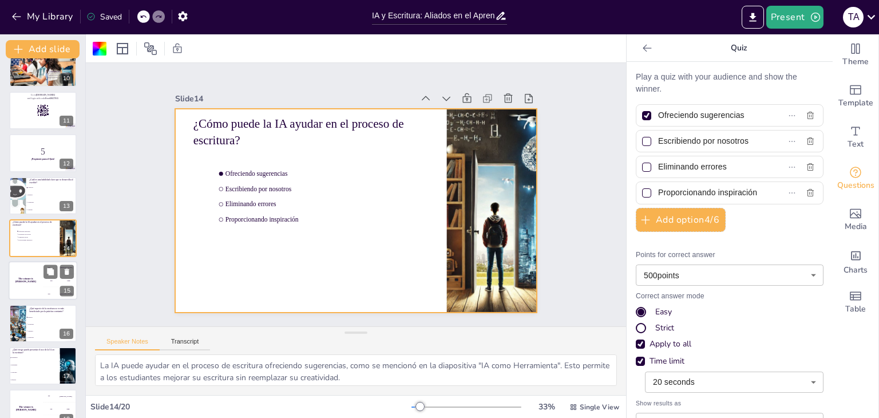
click at [32, 280] on h4 "The winner is [PERSON_NAME]" at bounding box center [26, 281] width 34 height 6
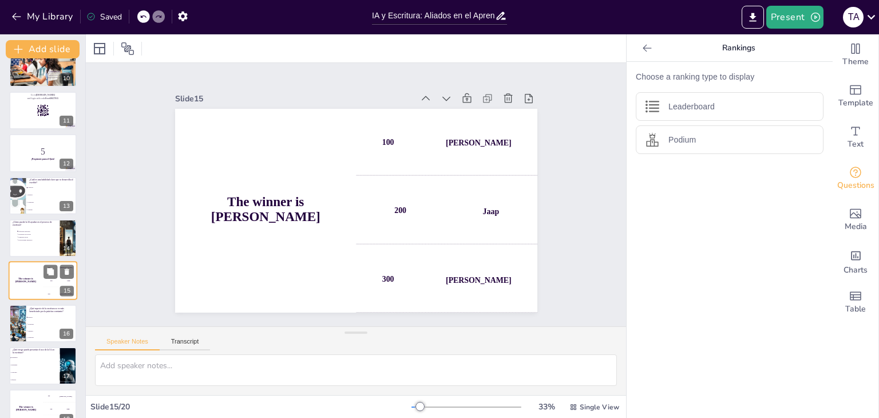
scroll to position [444, 0]
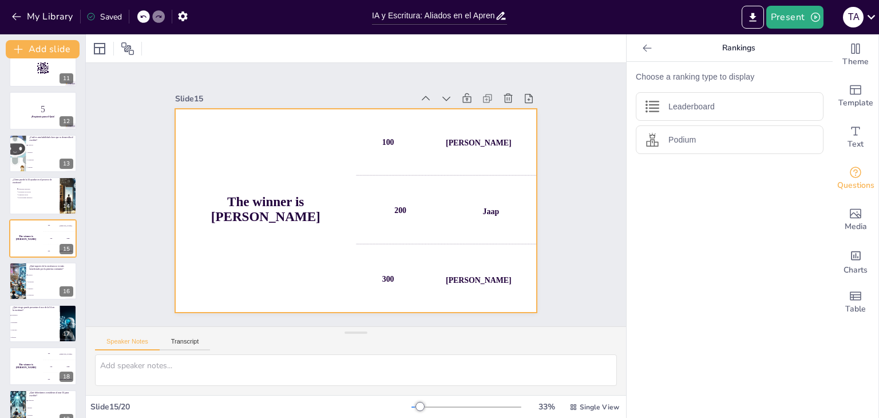
click at [284, 219] on div "The winner is [PERSON_NAME]" at bounding box center [264, 182] width 235 height 250
click at [390, 86] on icon at bounding box center [398, 93] width 17 height 17
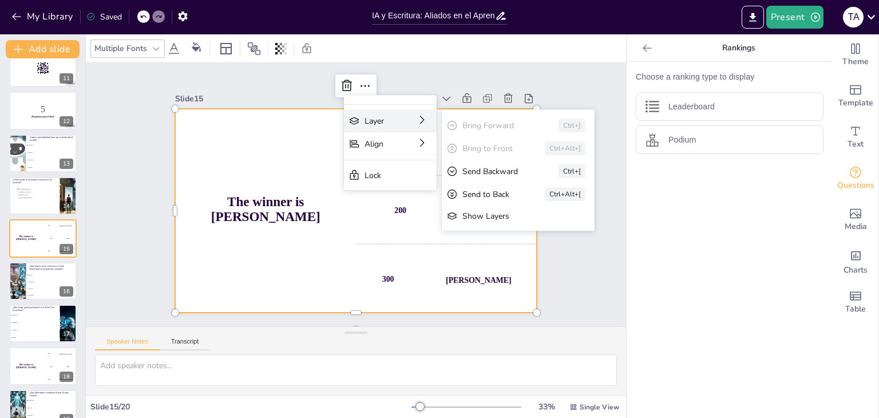
click at [524, 242] on icon at bounding box center [531, 249] width 14 height 14
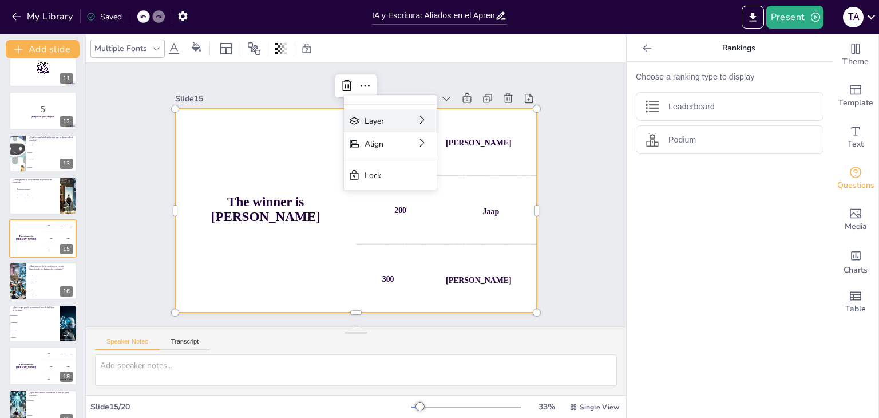
click at [291, 169] on div "The winner is [PERSON_NAME]" at bounding box center [265, 201] width 202 height 222
click at [22, 286] on div at bounding box center [17, 281] width 39 height 39
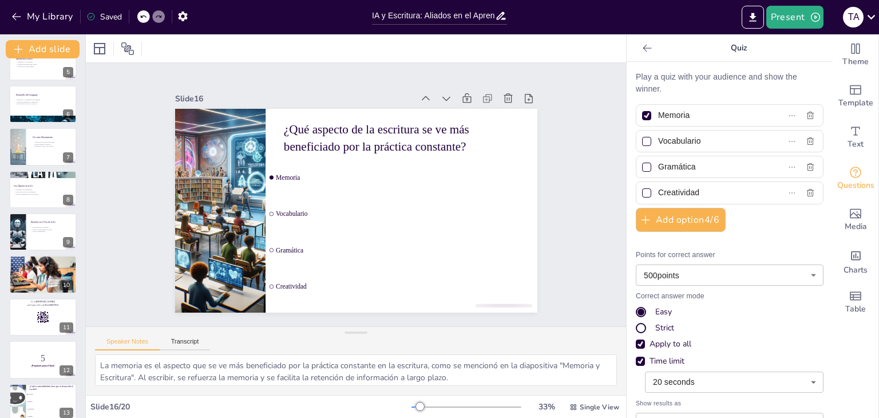
scroll to position [0, 0]
